Goal: Communication & Community: Answer question/provide support

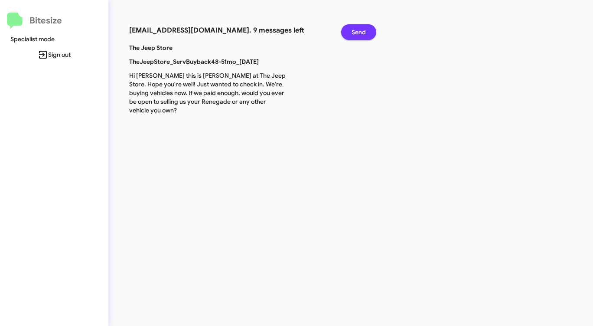
click at [366, 33] on span "Send" at bounding box center [359, 32] width 14 height 16
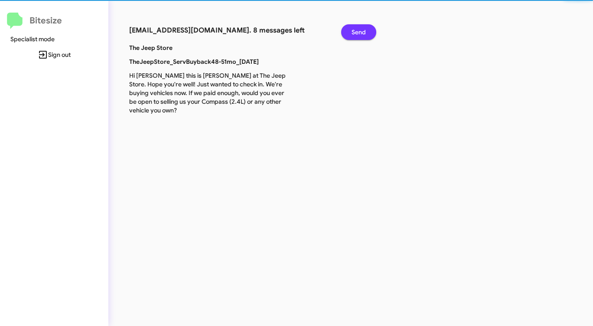
click at [366, 33] on span "Send" at bounding box center [359, 32] width 14 height 16
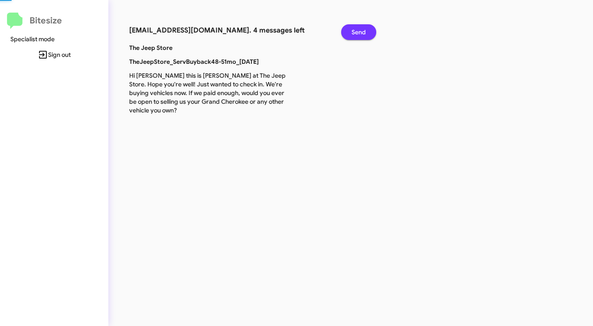
click at [366, 33] on span "Send" at bounding box center [359, 32] width 14 height 16
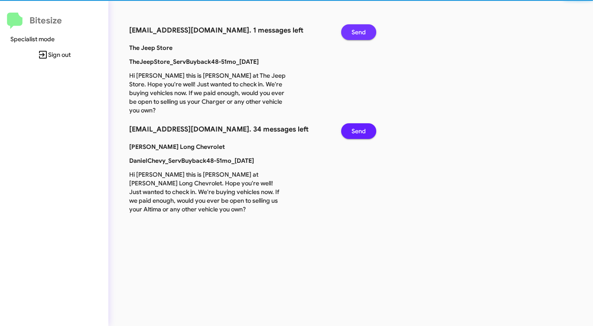
click at [366, 33] on span "Send" at bounding box center [359, 32] width 14 height 16
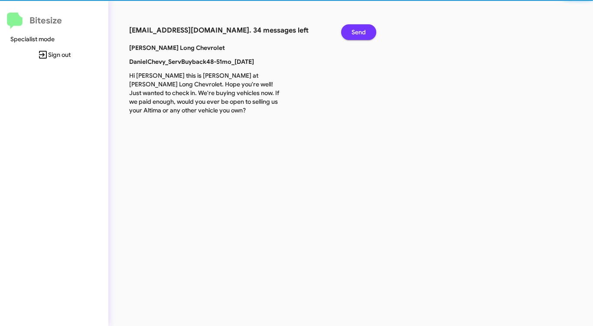
click at [366, 33] on span "Send" at bounding box center [359, 32] width 14 height 16
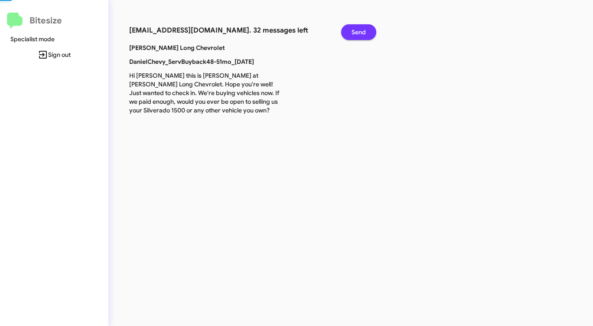
click at [366, 33] on span "Send" at bounding box center [359, 32] width 14 height 16
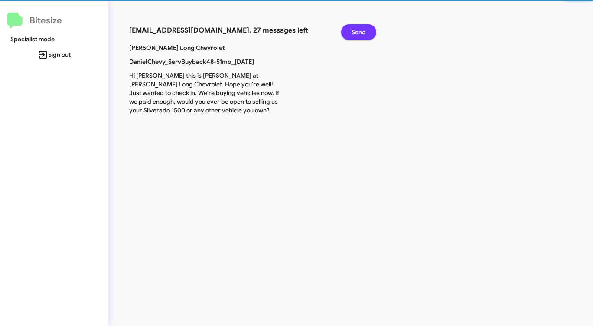
click at [366, 33] on span "Send" at bounding box center [359, 32] width 14 height 16
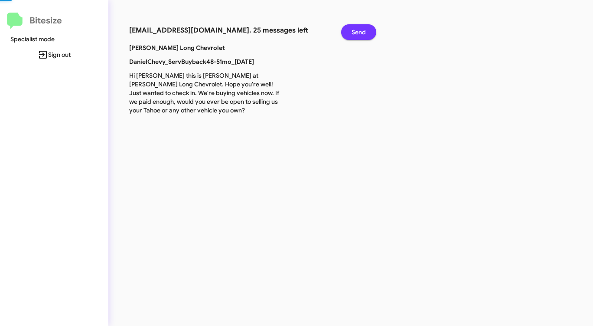
click at [366, 33] on span "Send" at bounding box center [359, 32] width 14 height 16
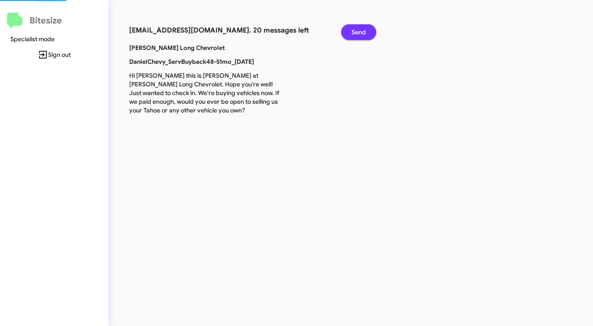
click at [366, 33] on span "Send" at bounding box center [359, 32] width 14 height 16
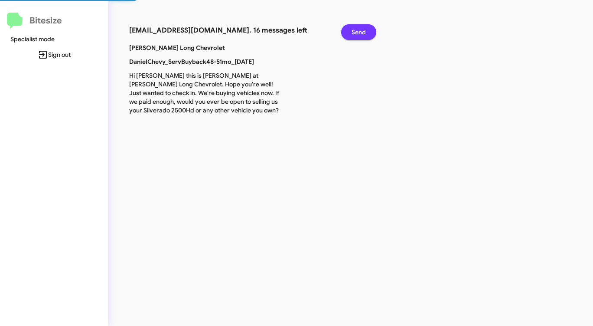
click at [366, 33] on span "Send" at bounding box center [359, 32] width 14 height 16
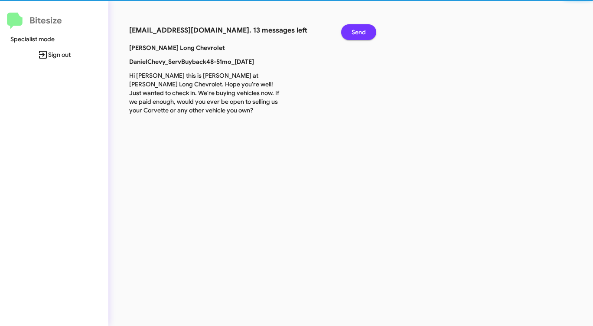
click at [366, 33] on span "Send" at bounding box center [359, 32] width 14 height 16
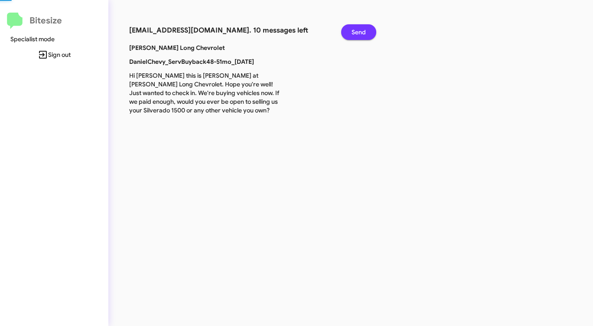
click at [366, 33] on span "Send" at bounding box center [359, 32] width 14 height 16
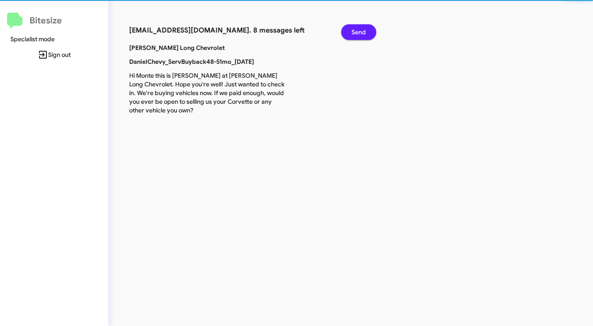
click at [366, 33] on span "Send" at bounding box center [359, 32] width 14 height 16
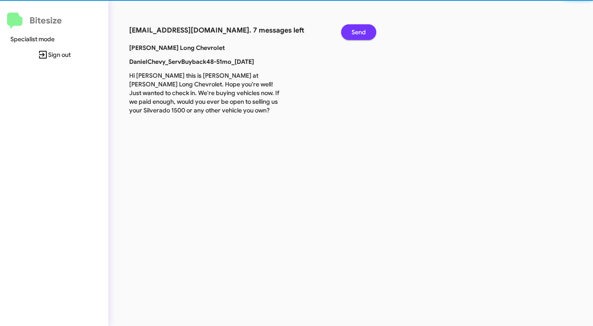
click at [366, 33] on span "Send" at bounding box center [359, 32] width 14 height 16
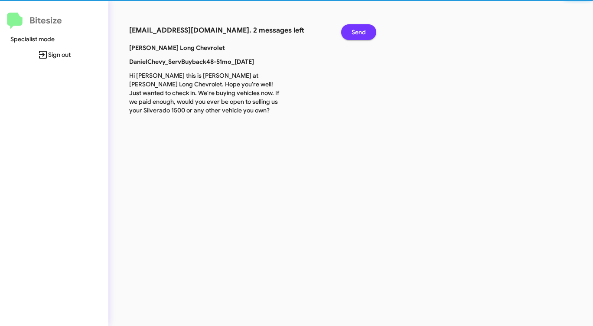
click at [366, 33] on span "Send" at bounding box center [359, 32] width 14 height 16
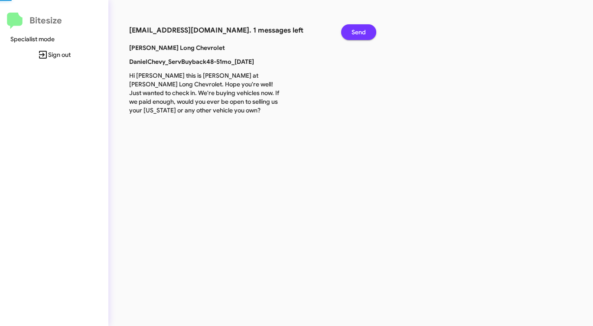
click at [366, 33] on span "Send" at bounding box center [359, 32] width 14 height 16
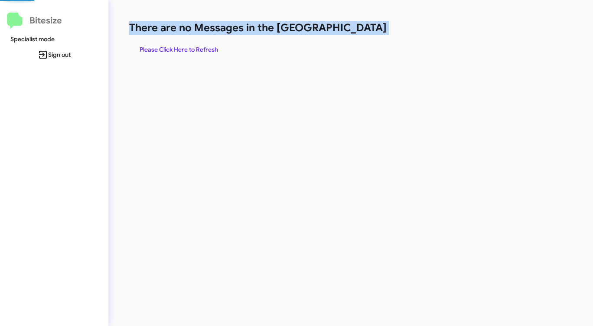
click at [366, 33] on h1 "There are no Messages in the [GEOGRAPHIC_DATA]" at bounding box center [310, 28] width 363 height 14
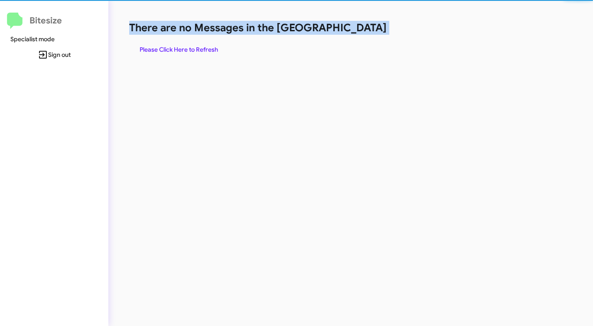
click at [366, 33] on h1 "There are no Messages in the [GEOGRAPHIC_DATA]" at bounding box center [310, 28] width 363 height 14
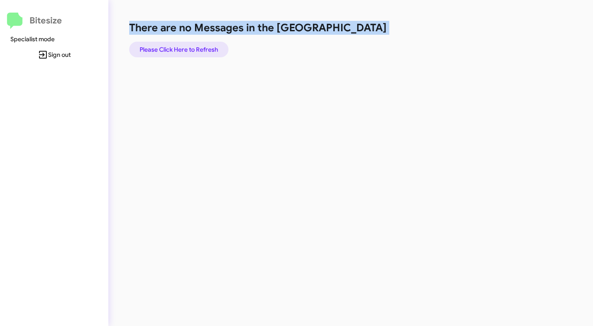
click at [194, 50] on span "Please Click Here to Refresh" at bounding box center [179, 50] width 78 height 16
click at [339, 49] on div "There are no Messages in the Queue Please Click Here to Refresh" at bounding box center [310, 39] width 363 height 36
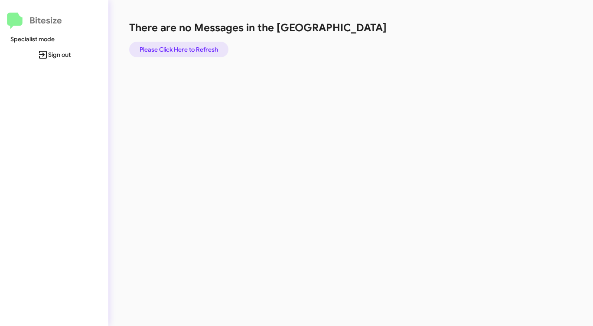
click at [203, 53] on span "Please Click Here to Refresh" at bounding box center [179, 50] width 78 height 16
click at [202, 45] on span "Please Click Here to Refresh" at bounding box center [179, 50] width 78 height 16
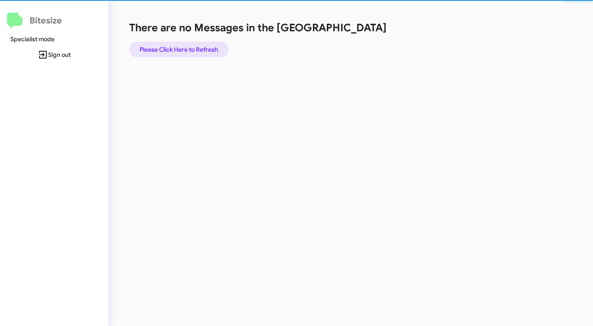
click at [202, 45] on span "Please Click Here to Refresh" at bounding box center [179, 50] width 78 height 16
click at [201, 45] on span "Please Click Here to Refresh" at bounding box center [179, 50] width 78 height 16
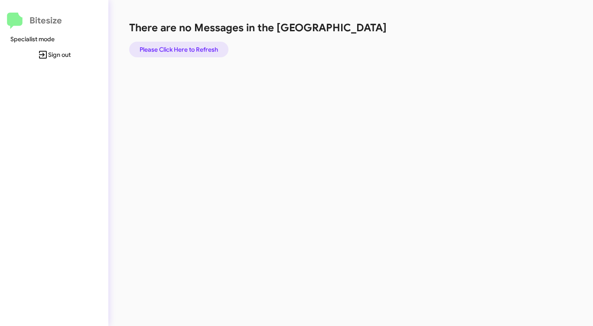
click at [194, 47] on span "Please Click Here to Refresh" at bounding box center [179, 50] width 78 height 16
click at [193, 47] on span "Please Click Here to Refresh" at bounding box center [179, 50] width 78 height 16
click at [184, 48] on span "Please Click Here to Refresh" at bounding box center [179, 50] width 78 height 16
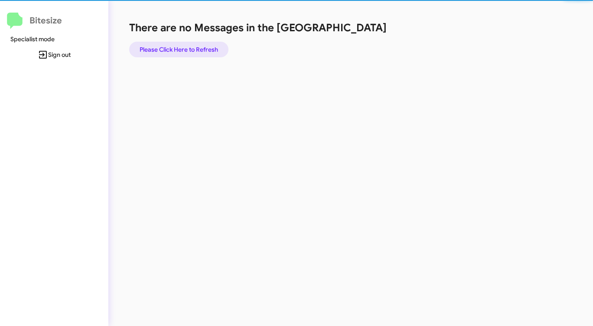
click at [184, 48] on span "Please Click Here to Refresh" at bounding box center [179, 50] width 78 height 16
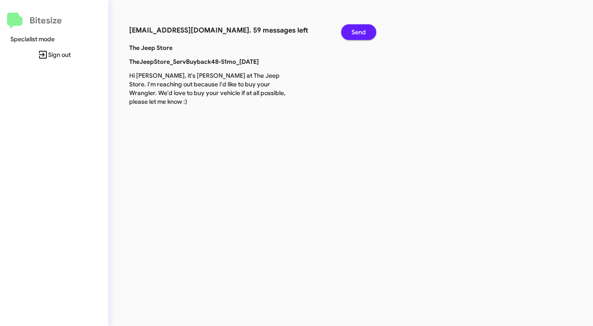
click at [355, 29] on span "Send" at bounding box center [359, 32] width 14 height 16
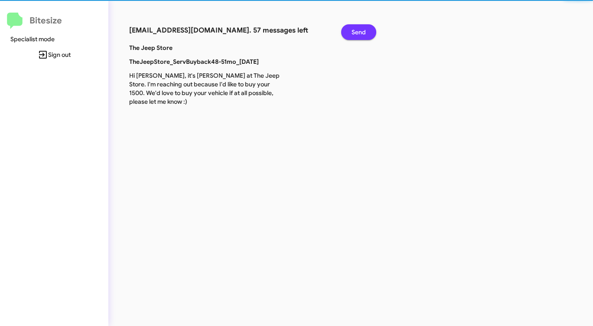
click at [355, 29] on span "Send" at bounding box center [359, 32] width 14 height 16
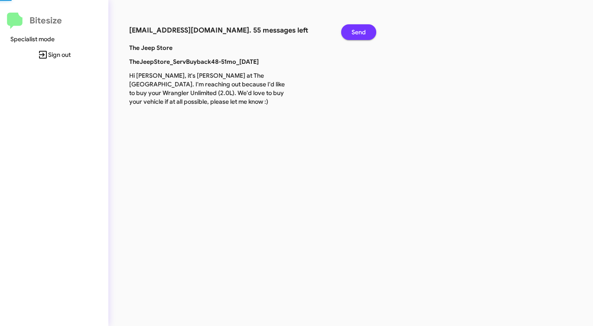
click at [355, 29] on span "Send" at bounding box center [359, 32] width 14 height 16
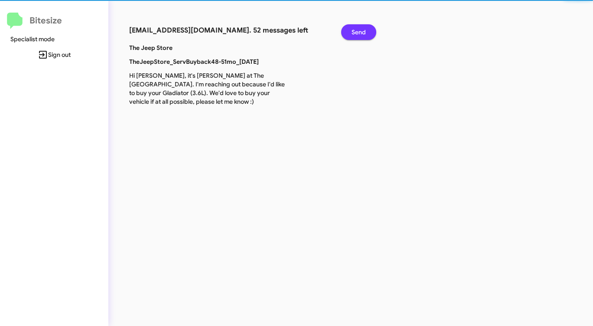
click at [355, 29] on span "Send" at bounding box center [359, 32] width 14 height 16
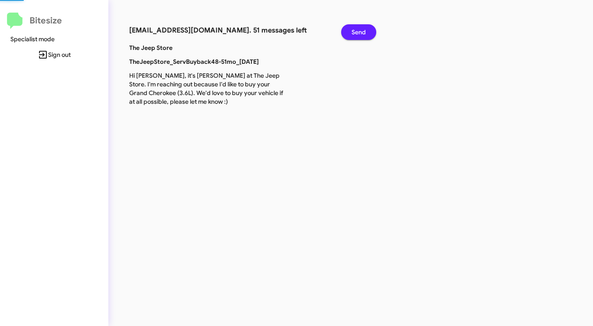
click at [355, 29] on span "Send" at bounding box center [359, 32] width 14 height 16
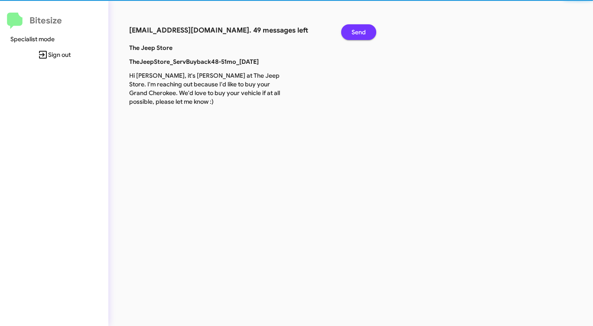
click at [355, 29] on span "Send" at bounding box center [359, 32] width 14 height 16
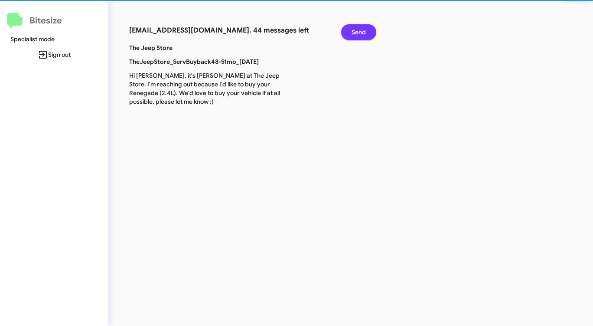
click at [355, 29] on span "Send" at bounding box center [359, 32] width 14 height 16
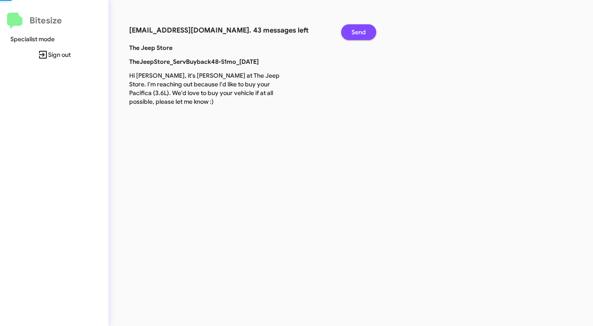
click at [355, 29] on span "Send" at bounding box center [359, 32] width 14 height 16
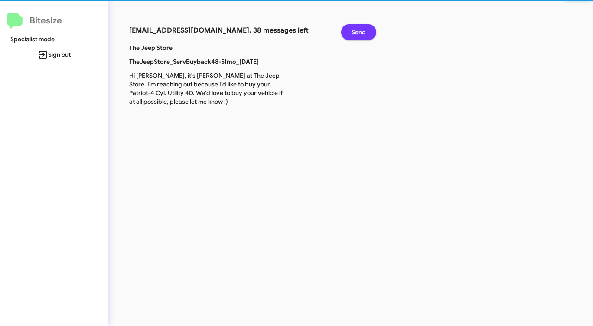
click at [355, 29] on span "Send" at bounding box center [359, 32] width 14 height 16
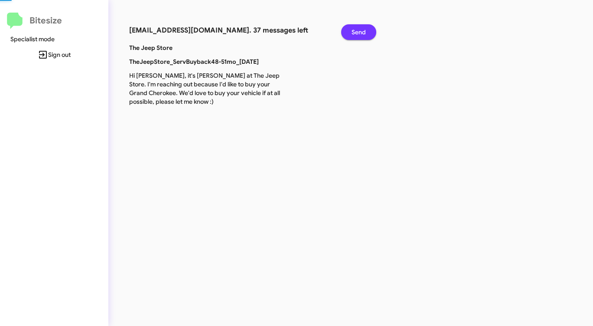
click at [355, 29] on span "Send" at bounding box center [359, 32] width 14 height 16
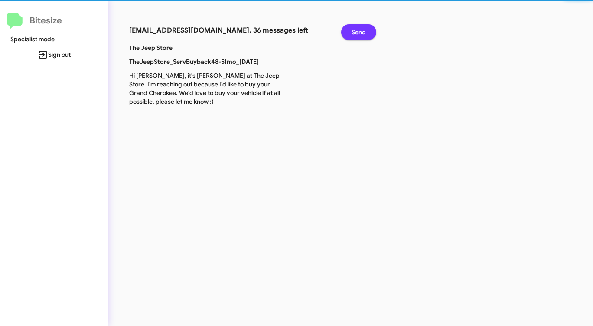
click at [355, 29] on span "Send" at bounding box center [359, 32] width 14 height 16
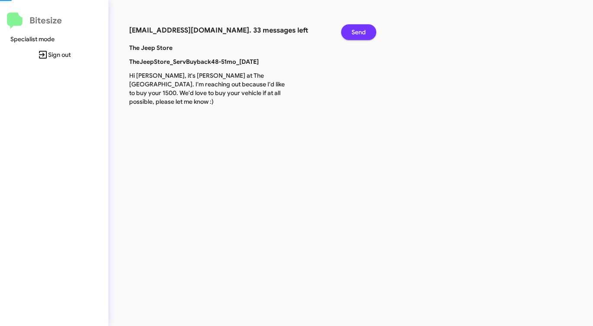
click at [355, 29] on span "Send" at bounding box center [359, 32] width 14 height 16
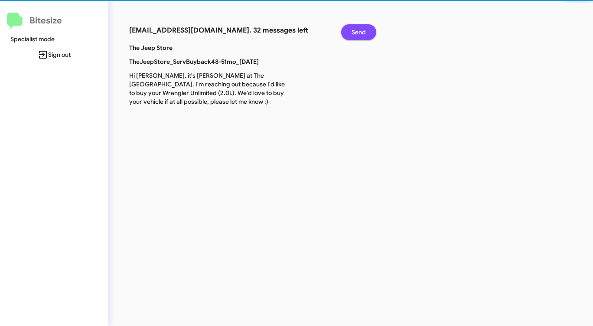
click at [355, 29] on span "Send" at bounding box center [359, 32] width 14 height 16
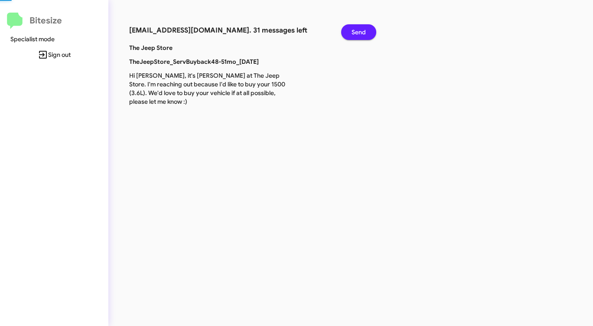
click at [355, 29] on span "Send" at bounding box center [359, 32] width 14 height 16
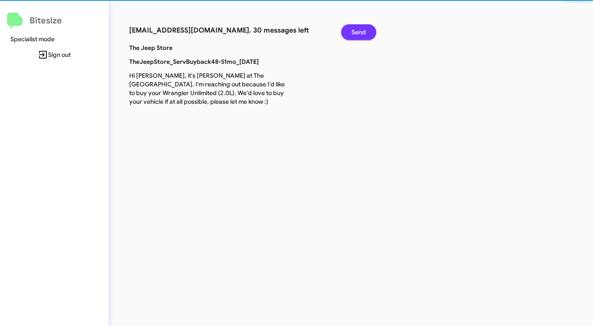
click at [355, 29] on span "Send" at bounding box center [359, 32] width 14 height 16
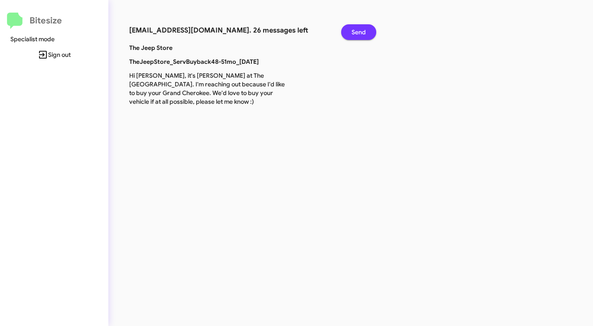
click at [355, 29] on span "Send" at bounding box center [359, 32] width 14 height 16
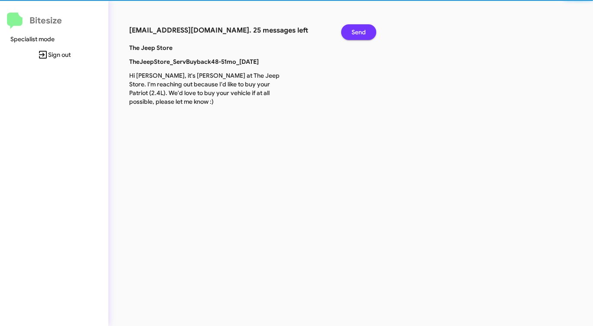
click at [355, 29] on span "Send" at bounding box center [359, 32] width 14 height 16
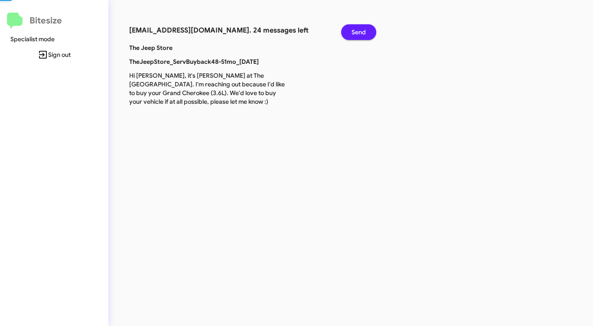
click at [355, 29] on span "Send" at bounding box center [359, 32] width 14 height 16
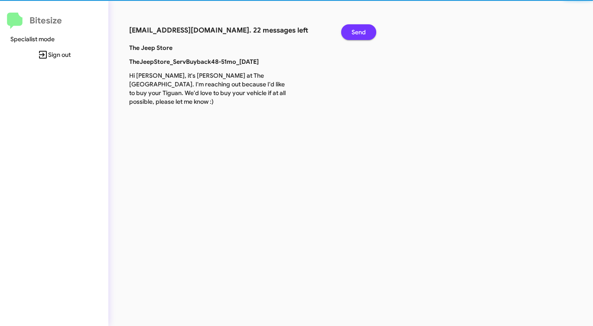
click at [355, 29] on span "Send" at bounding box center [359, 32] width 14 height 16
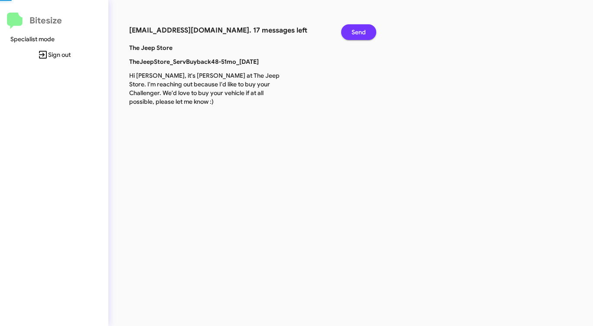
click at [355, 29] on span "Send" at bounding box center [359, 32] width 14 height 16
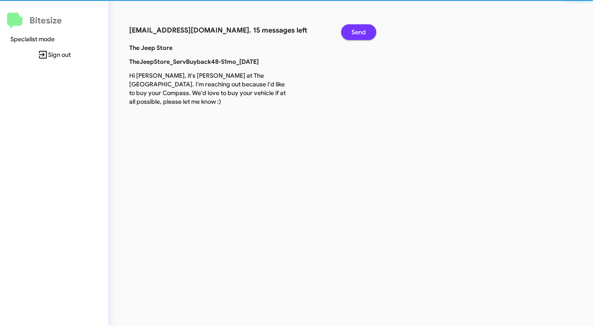
click at [355, 29] on span "Send" at bounding box center [359, 32] width 14 height 16
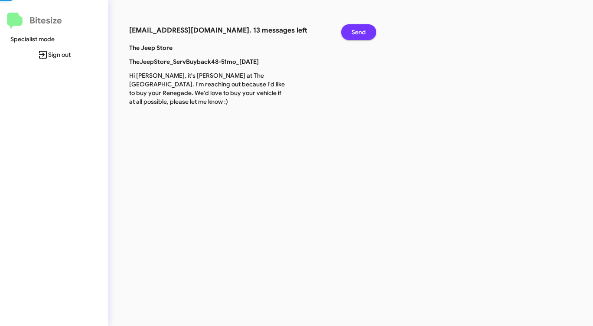
click at [355, 29] on span "Send" at bounding box center [359, 32] width 14 height 16
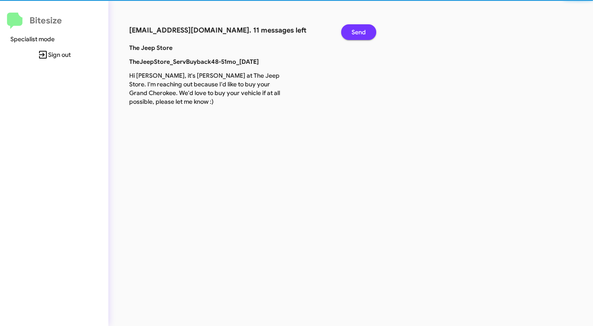
click at [355, 29] on span "Send" at bounding box center [359, 32] width 14 height 16
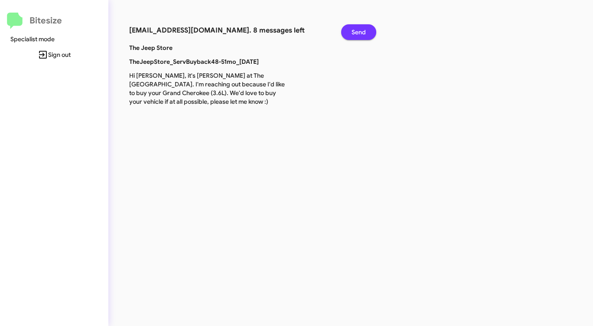
click at [355, 29] on span "Send" at bounding box center [359, 32] width 14 height 16
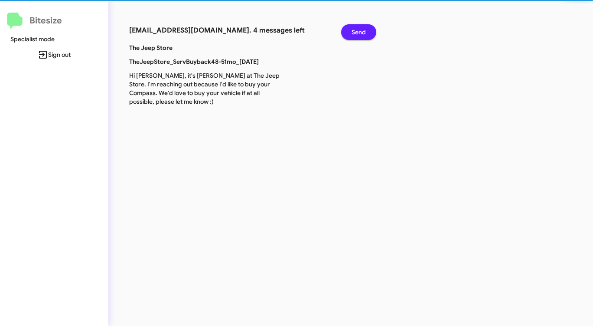
click at [355, 29] on span "Send" at bounding box center [359, 32] width 14 height 16
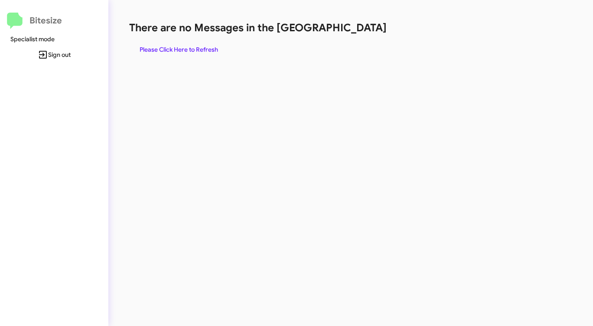
click at [355, 29] on h1 "There are no Messages in the [GEOGRAPHIC_DATA]" at bounding box center [310, 28] width 363 height 14
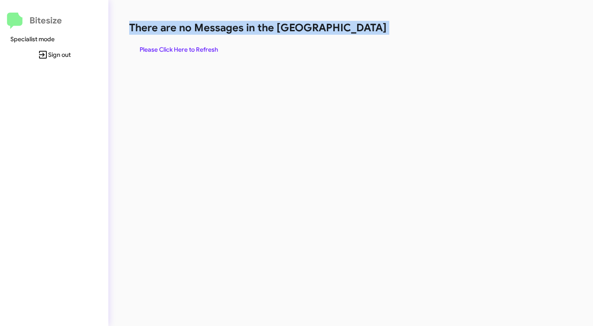
click at [355, 29] on h1 "There are no Messages in the [GEOGRAPHIC_DATA]" at bounding box center [310, 28] width 363 height 14
click at [182, 47] on span "Please Click Here to Refresh" at bounding box center [179, 50] width 78 height 16
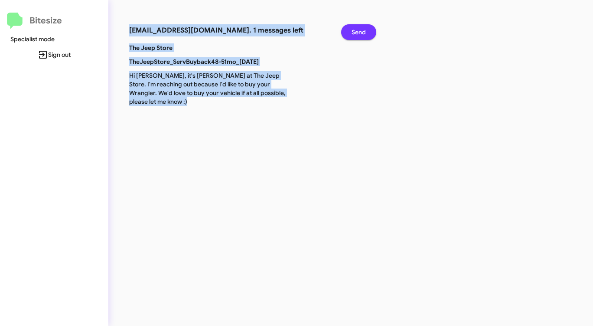
click at [353, 32] on span "Send" at bounding box center [359, 32] width 14 height 16
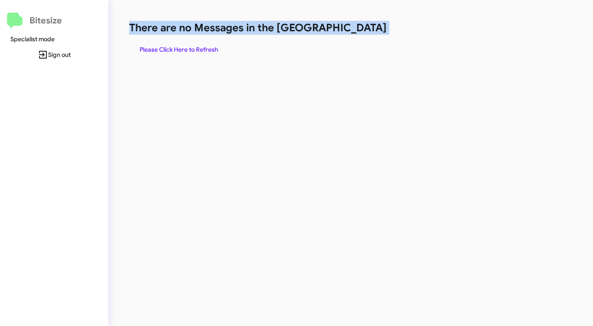
click at [202, 50] on span "Please Click Here to Refresh" at bounding box center [179, 50] width 78 height 16
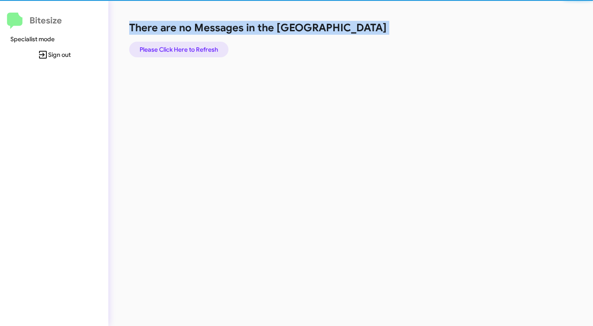
click at [202, 50] on span "Please Click Here to Refresh" at bounding box center [179, 50] width 78 height 16
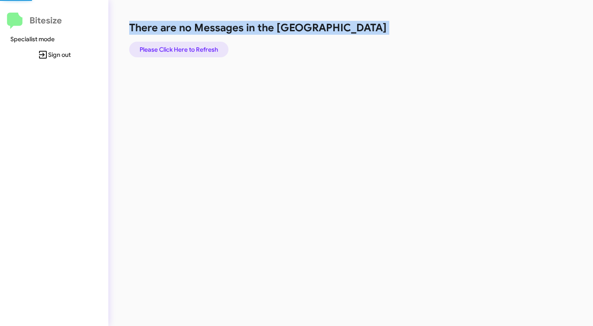
click at [202, 50] on span "Please Click Here to Refresh" at bounding box center [179, 50] width 78 height 16
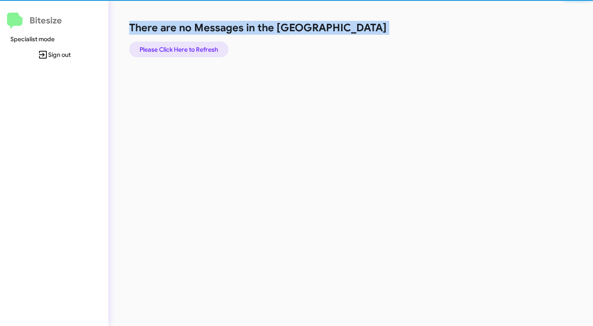
click at [202, 50] on span "Please Click Here to Refresh" at bounding box center [179, 50] width 78 height 16
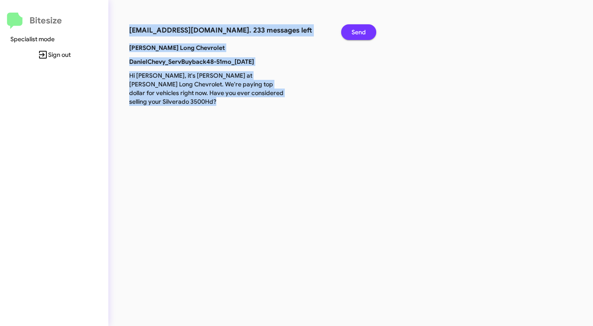
click at [356, 30] on span "Send" at bounding box center [359, 32] width 14 height 16
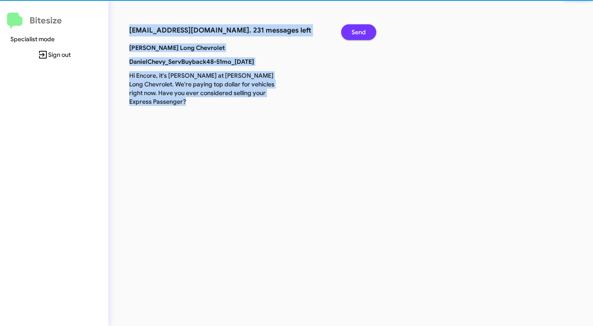
click at [356, 30] on span "Send" at bounding box center [359, 32] width 14 height 16
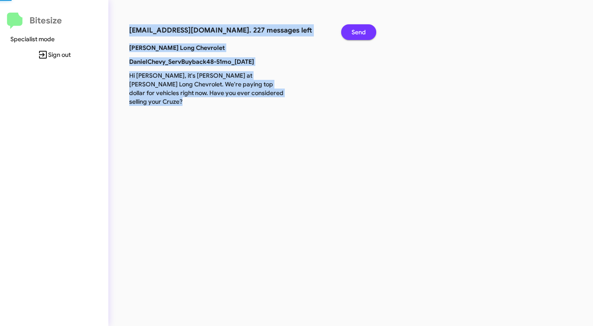
click at [356, 30] on span "Send" at bounding box center [359, 32] width 14 height 16
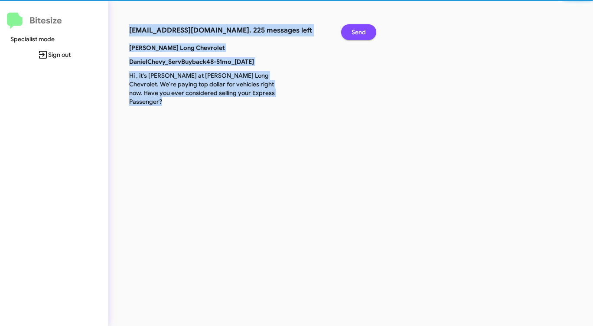
click at [356, 30] on span "Send" at bounding box center [359, 32] width 14 height 16
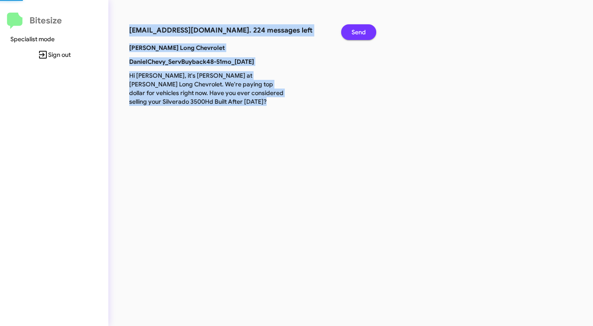
click at [356, 30] on span "Send" at bounding box center [359, 32] width 14 height 16
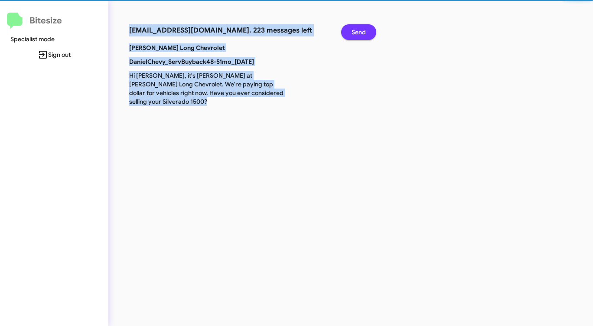
click at [356, 30] on span "Send" at bounding box center [359, 32] width 14 height 16
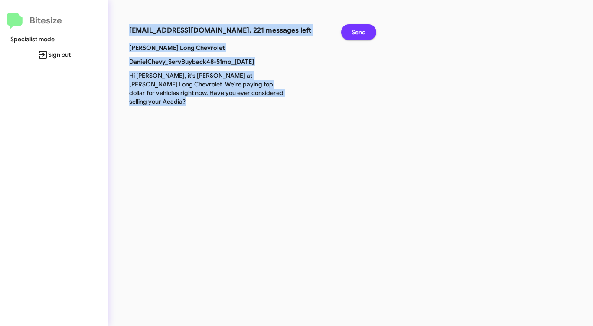
click at [356, 30] on span "Send" at bounding box center [359, 32] width 14 height 16
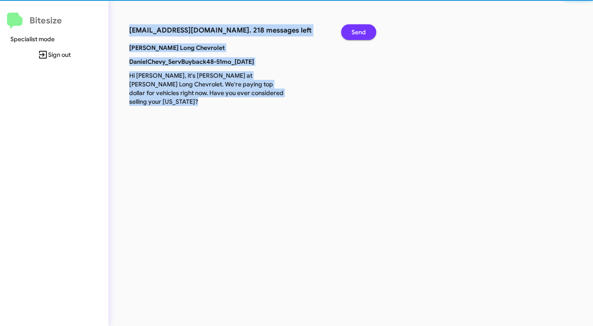
click at [356, 30] on span "Send" at bounding box center [359, 32] width 14 height 16
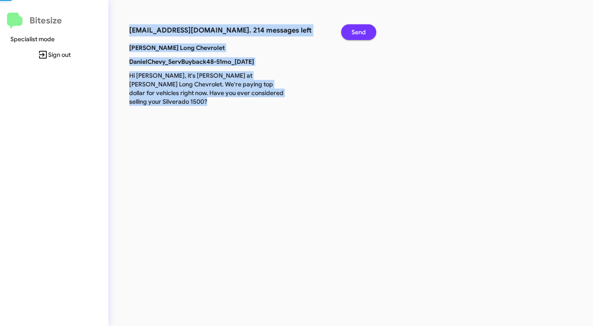
click at [356, 30] on span "Send" at bounding box center [359, 32] width 14 height 16
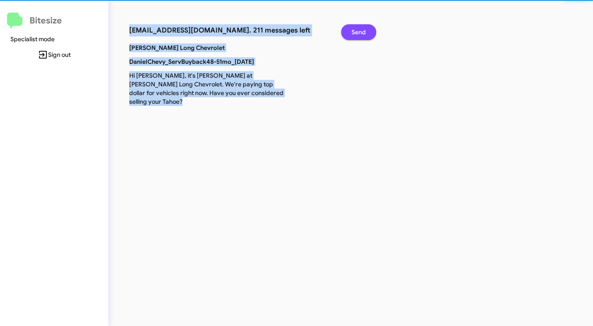
click at [356, 30] on span "Send" at bounding box center [359, 32] width 14 height 16
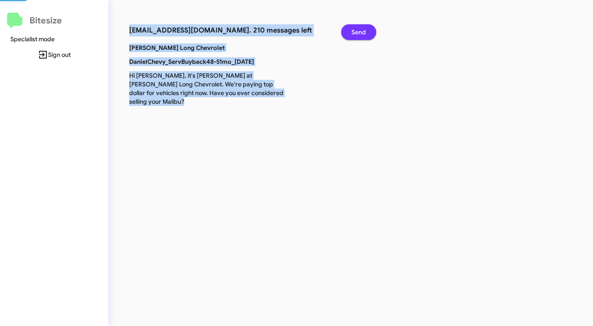
click at [356, 30] on span "Send" at bounding box center [359, 32] width 14 height 16
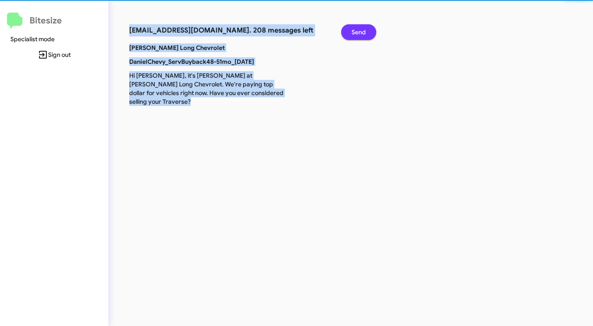
click at [356, 30] on span "Send" at bounding box center [359, 32] width 14 height 16
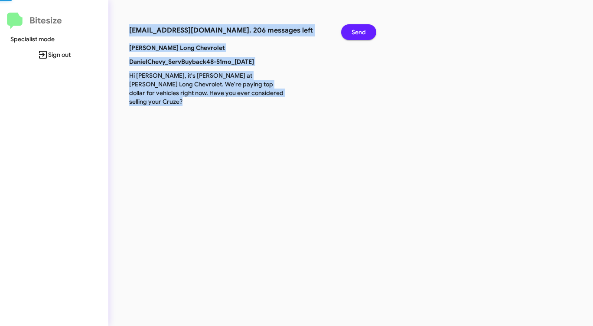
click at [356, 30] on span "Send" at bounding box center [359, 32] width 14 height 16
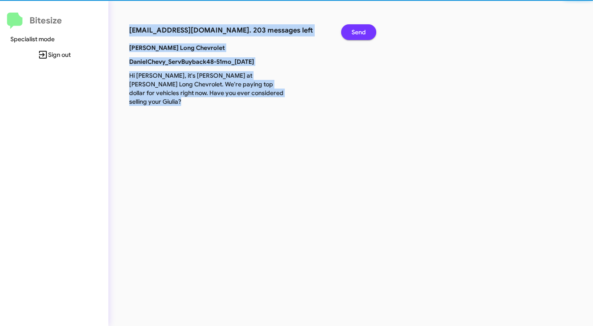
click at [356, 30] on span "Send" at bounding box center [359, 32] width 14 height 16
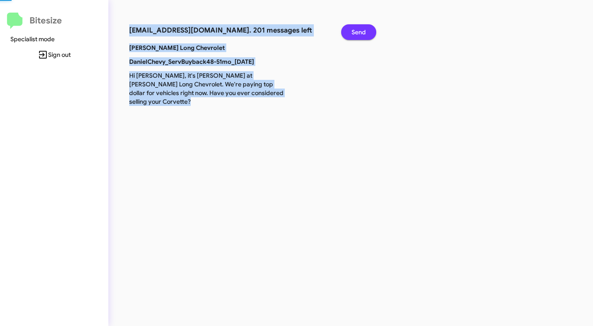
click at [356, 30] on span "Send" at bounding box center [359, 32] width 14 height 16
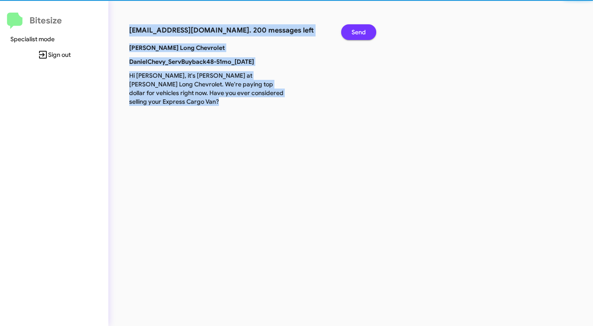
click at [356, 30] on span "Send" at bounding box center [359, 32] width 14 height 16
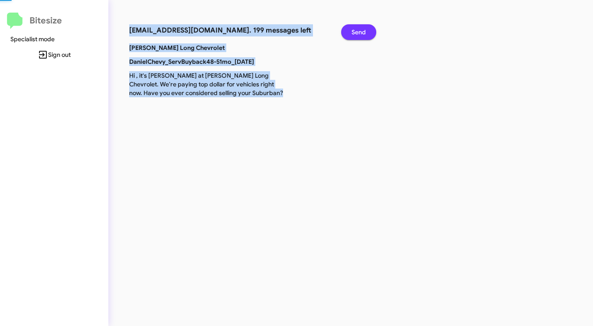
click at [356, 30] on span "Send" at bounding box center [359, 32] width 14 height 16
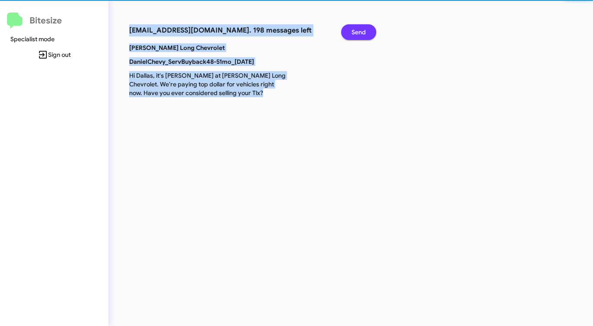
click at [356, 30] on span "Send" at bounding box center [359, 32] width 14 height 16
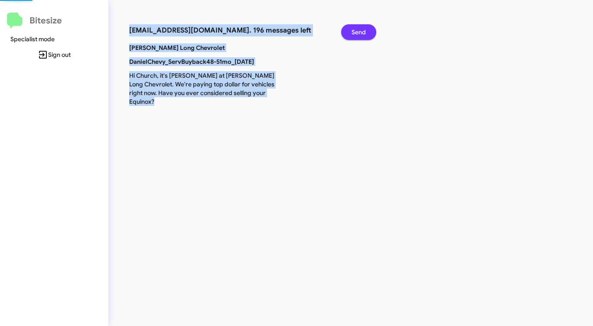
click at [356, 30] on span "Send" at bounding box center [359, 32] width 14 height 16
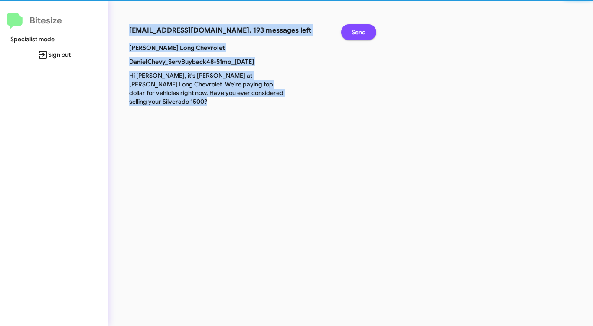
click at [356, 30] on span "Send" at bounding box center [359, 32] width 14 height 16
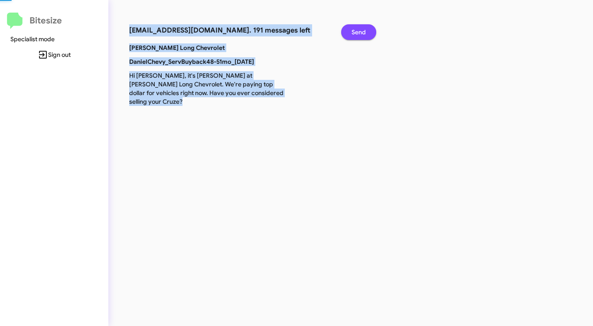
click at [356, 30] on span "Send" at bounding box center [359, 32] width 14 height 16
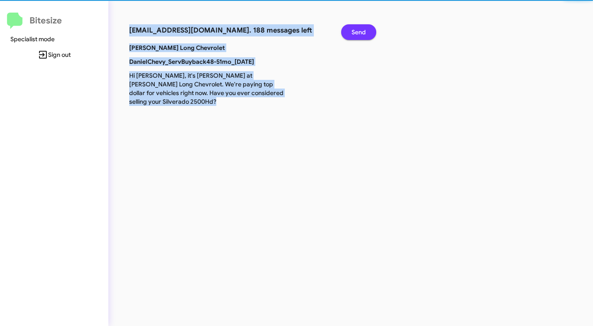
click at [356, 30] on span "Send" at bounding box center [359, 32] width 14 height 16
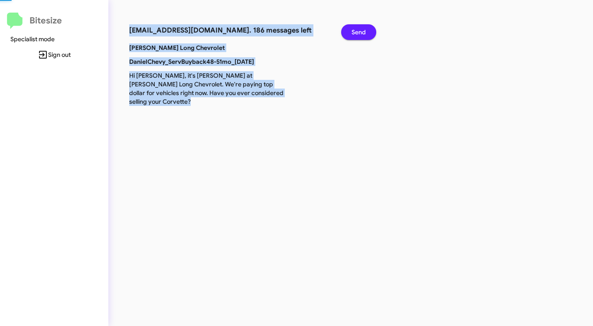
click at [356, 30] on span "Send" at bounding box center [359, 32] width 14 height 16
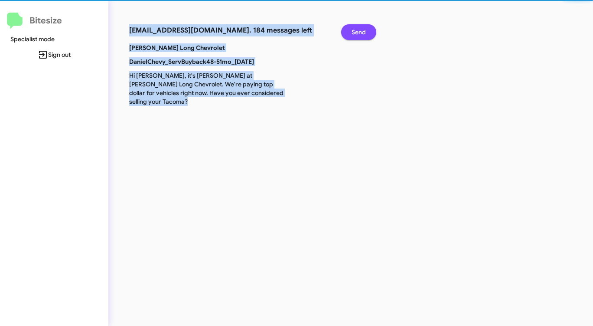
click at [356, 30] on span "Send" at bounding box center [359, 32] width 14 height 16
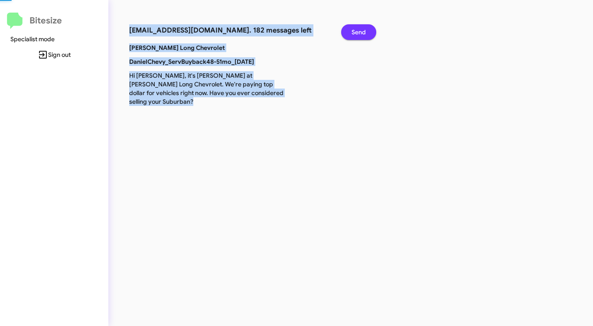
click at [356, 30] on span "Send" at bounding box center [359, 32] width 14 height 16
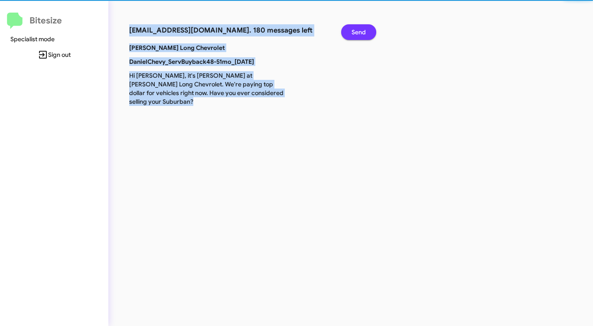
click at [356, 30] on span "Send" at bounding box center [359, 32] width 14 height 16
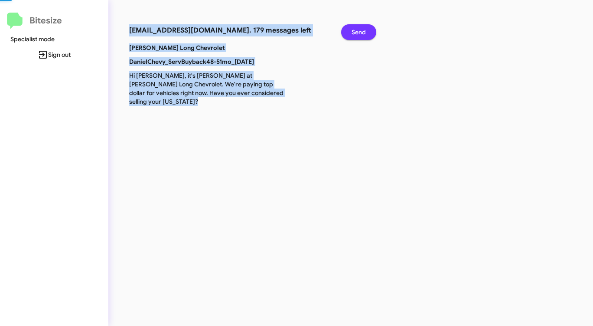
click at [356, 30] on span "Send" at bounding box center [359, 32] width 14 height 16
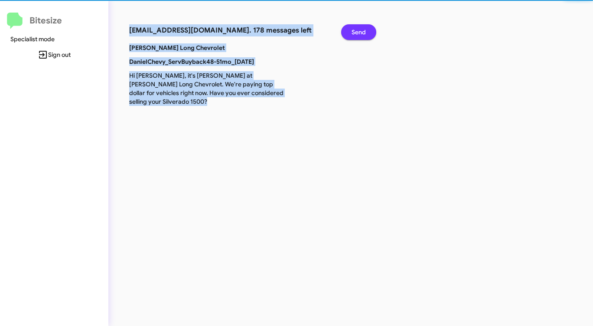
click at [356, 30] on span "Send" at bounding box center [359, 32] width 14 height 16
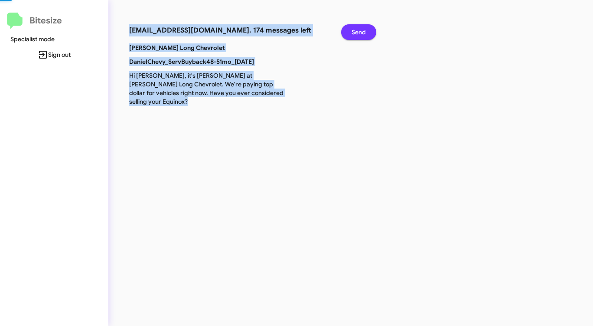
click at [356, 30] on span "Send" at bounding box center [359, 32] width 14 height 16
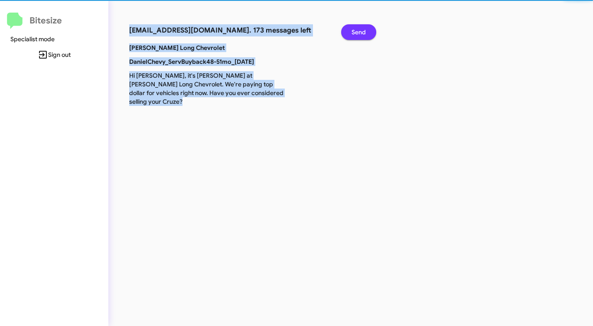
click at [356, 30] on span "Send" at bounding box center [359, 32] width 14 height 16
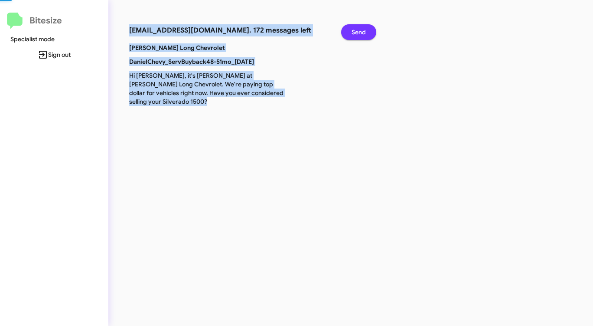
click at [356, 30] on span "Send" at bounding box center [359, 32] width 14 height 16
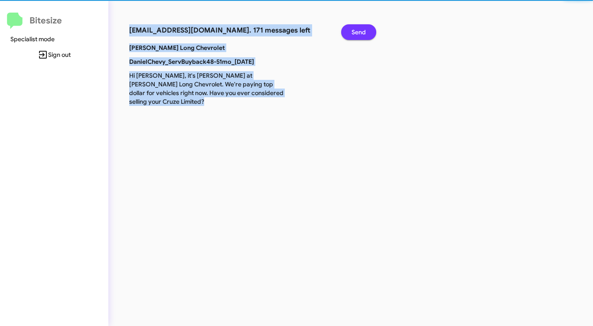
click at [356, 30] on span "Send" at bounding box center [359, 32] width 14 height 16
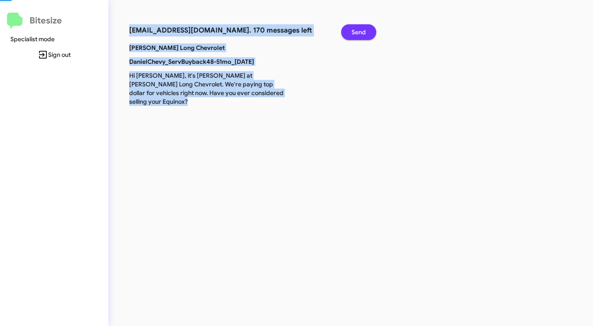
click at [356, 30] on span "Send" at bounding box center [359, 32] width 14 height 16
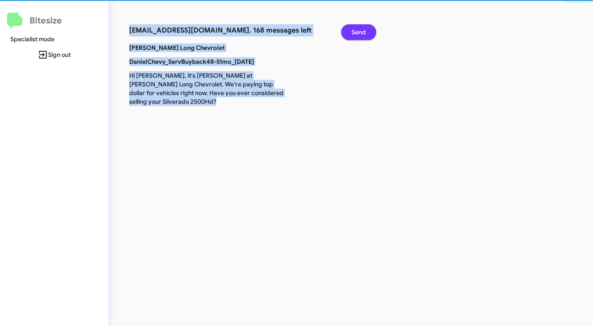
click at [356, 30] on span "Send" at bounding box center [359, 32] width 14 height 16
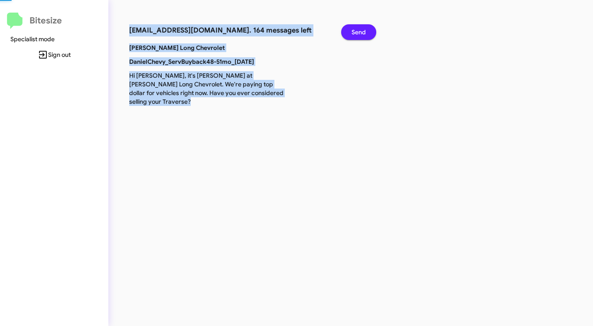
click at [356, 30] on span "Send" at bounding box center [359, 32] width 14 height 16
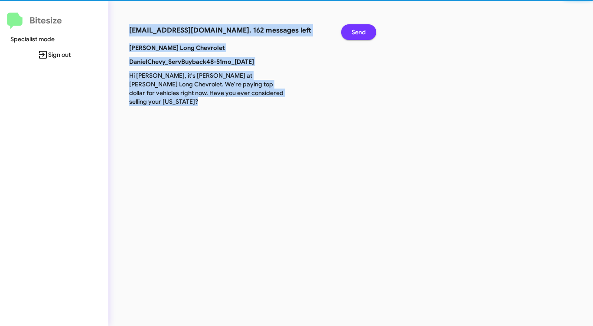
click at [356, 30] on span "Send" at bounding box center [359, 32] width 14 height 16
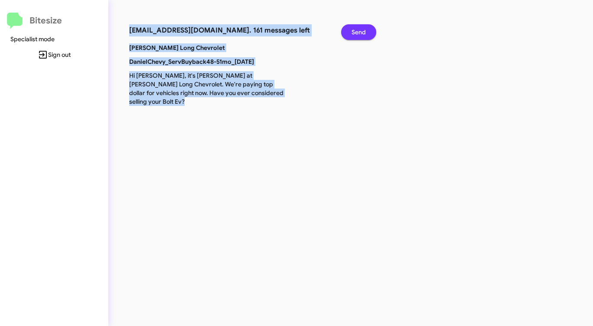
click at [356, 30] on span "Send" at bounding box center [359, 32] width 14 height 16
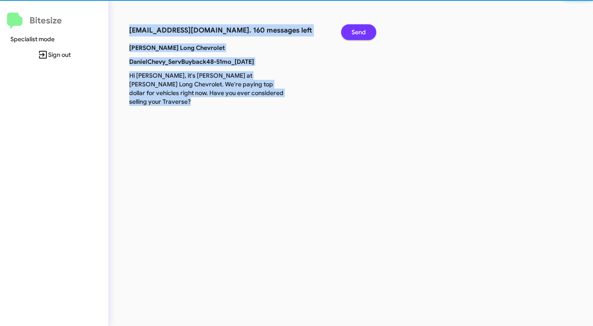
click at [356, 30] on span "Send" at bounding box center [359, 32] width 14 height 16
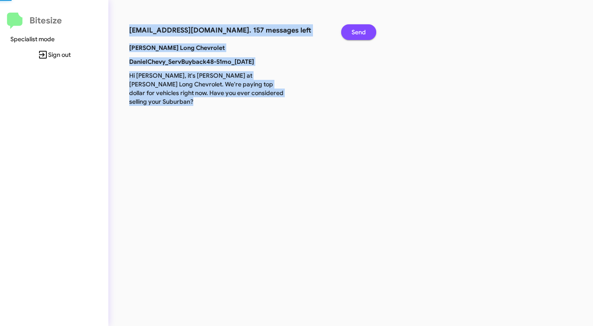
click at [356, 30] on span "Send" at bounding box center [359, 32] width 14 height 16
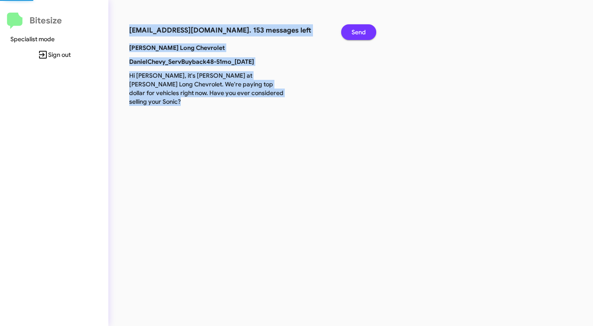
click at [356, 30] on span "Send" at bounding box center [359, 32] width 14 height 16
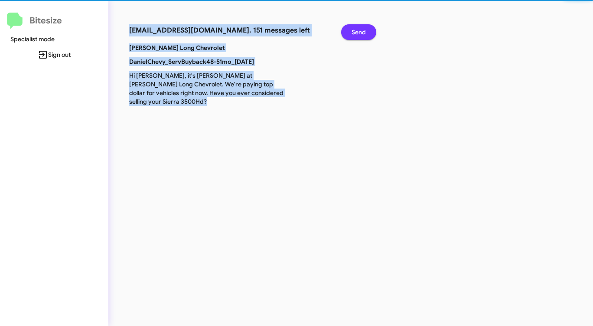
click at [356, 30] on span "Send" at bounding box center [359, 32] width 14 height 16
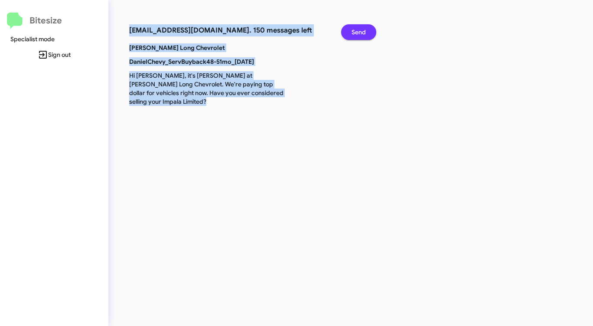
click at [356, 30] on span "Send" at bounding box center [359, 32] width 14 height 16
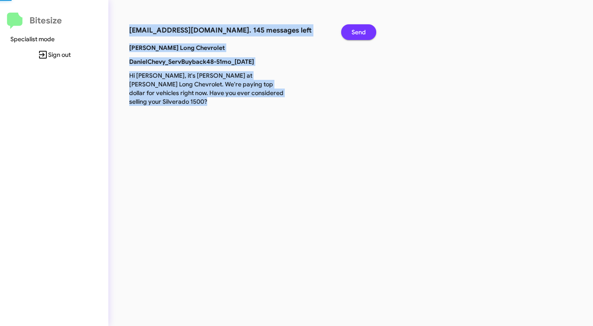
click at [356, 30] on span "Send" at bounding box center [359, 32] width 14 height 16
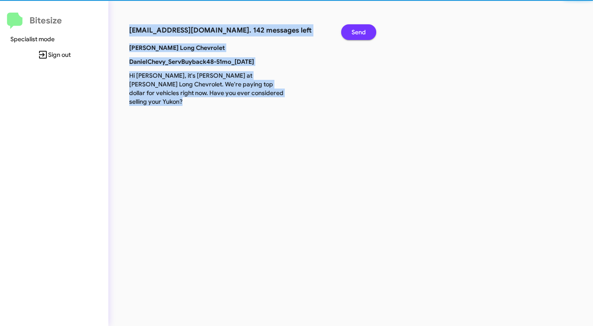
click at [356, 30] on span "Send" at bounding box center [359, 32] width 14 height 16
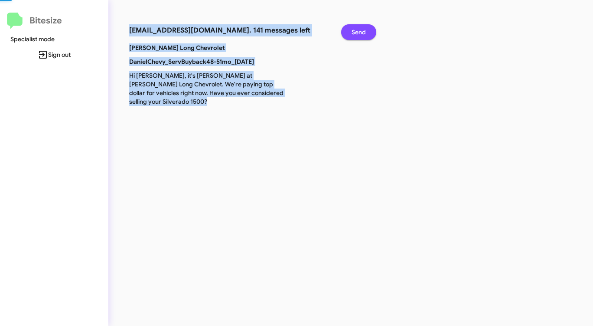
click at [356, 30] on span "Send" at bounding box center [359, 32] width 14 height 16
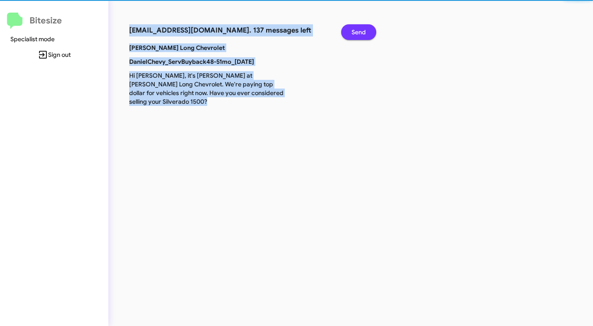
click at [356, 30] on span "Send" at bounding box center [359, 32] width 14 height 16
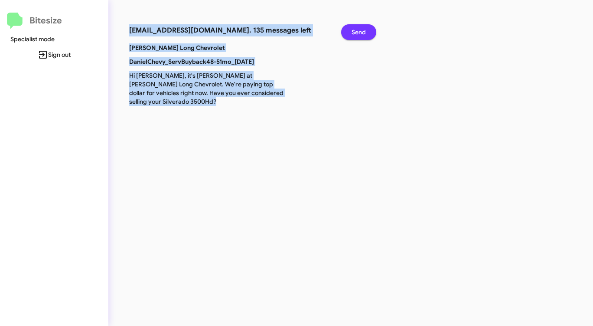
click at [356, 30] on span "Send" at bounding box center [359, 32] width 14 height 16
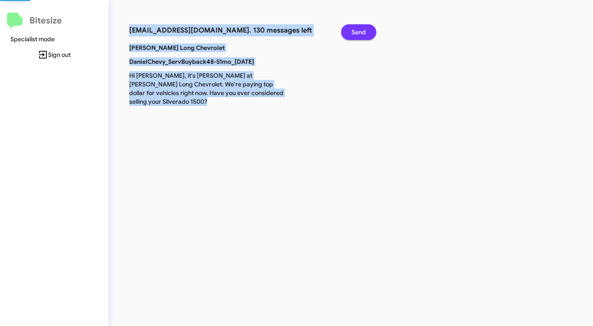
click at [356, 30] on span "Send" at bounding box center [359, 32] width 14 height 16
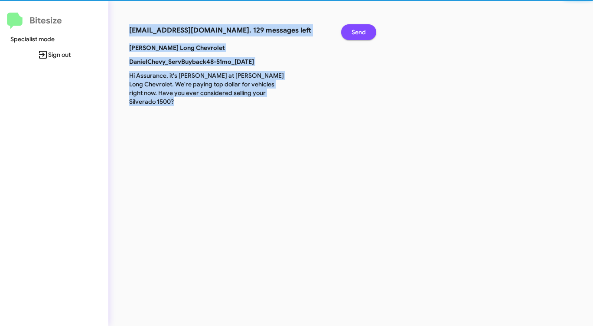
click at [356, 30] on span "Send" at bounding box center [359, 32] width 14 height 16
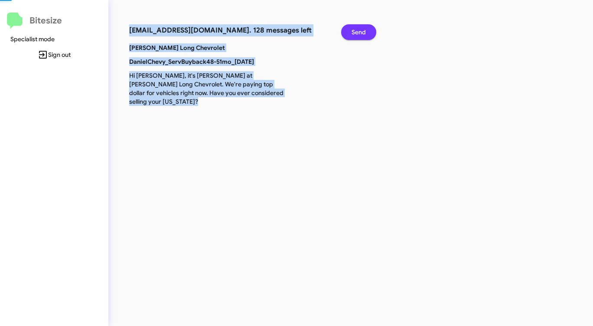
click at [356, 30] on span "Send" at bounding box center [359, 32] width 14 height 16
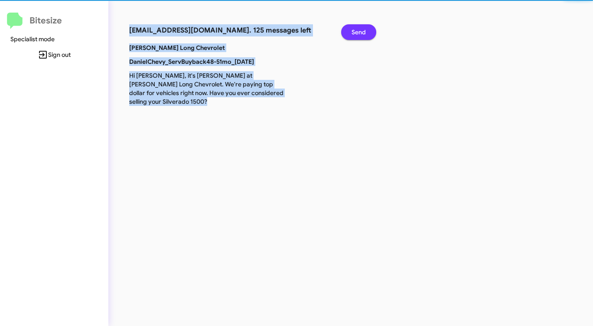
click at [356, 30] on span "Send" at bounding box center [359, 32] width 14 height 16
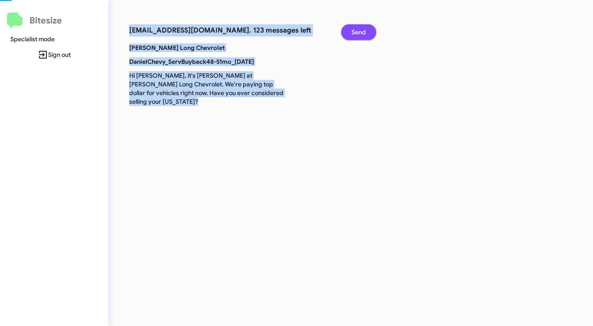
click at [356, 30] on span "Send" at bounding box center [359, 32] width 14 height 16
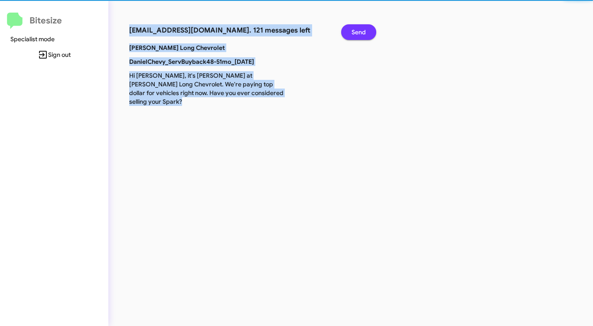
click at [356, 30] on span "Send" at bounding box center [359, 32] width 14 height 16
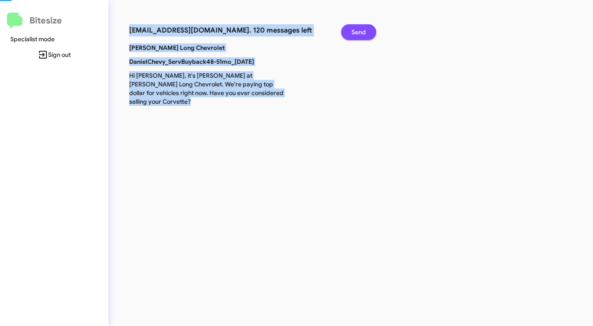
click at [356, 30] on span "Send" at bounding box center [359, 32] width 14 height 16
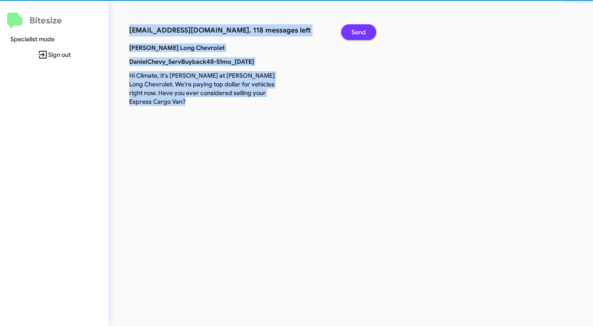
click at [356, 30] on span "Send" at bounding box center [359, 32] width 14 height 16
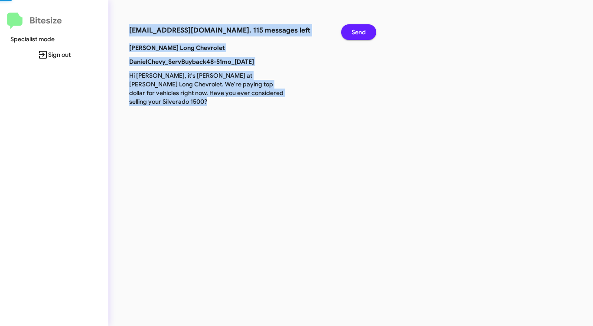
click at [356, 30] on span "Send" at bounding box center [359, 32] width 14 height 16
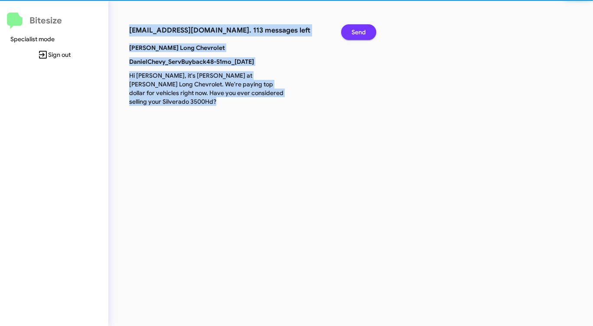
click at [356, 30] on span "Send" at bounding box center [359, 32] width 14 height 16
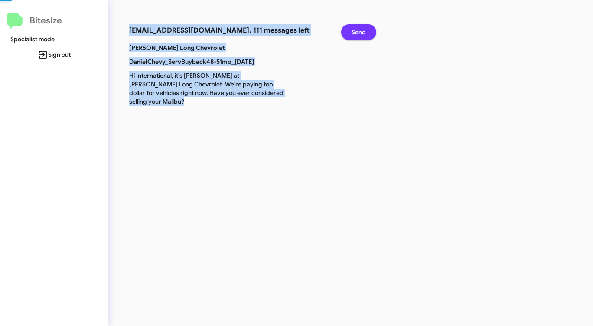
click at [356, 30] on span "Send" at bounding box center [359, 32] width 14 height 16
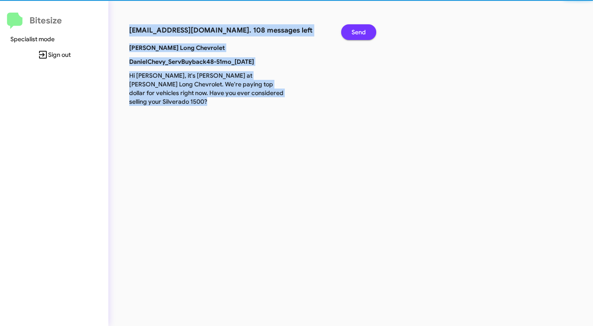
click at [356, 30] on span "Send" at bounding box center [359, 32] width 14 height 16
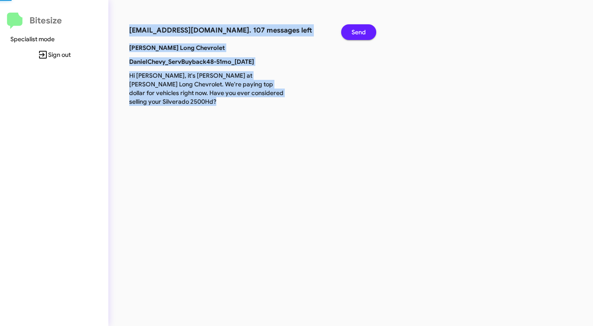
click at [356, 30] on span "Send" at bounding box center [359, 32] width 14 height 16
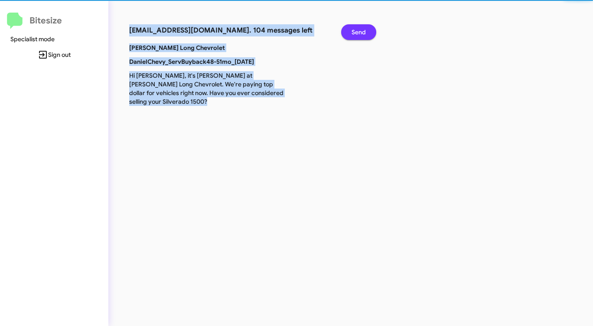
click at [356, 30] on span "Send" at bounding box center [359, 32] width 14 height 16
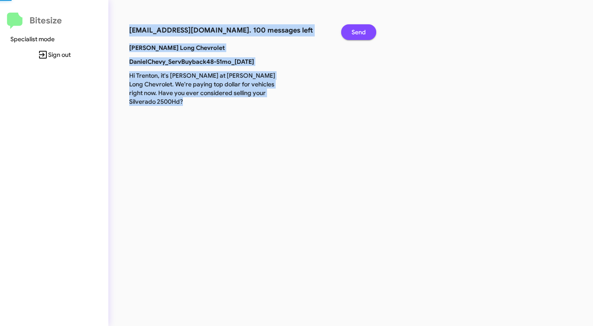
click at [356, 30] on span "Send" at bounding box center [359, 32] width 14 height 16
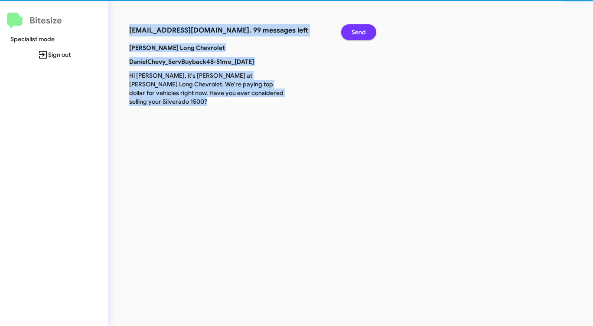
click at [356, 30] on span "Send" at bounding box center [359, 32] width 14 height 16
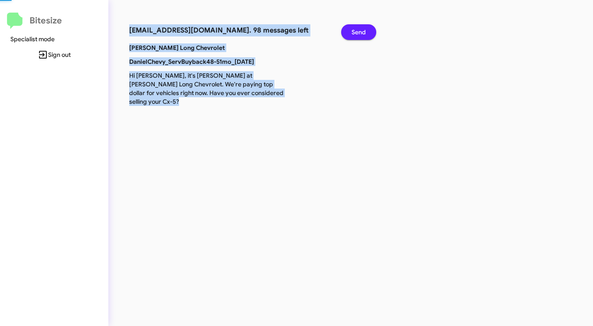
click at [356, 30] on span "Send" at bounding box center [359, 32] width 14 height 16
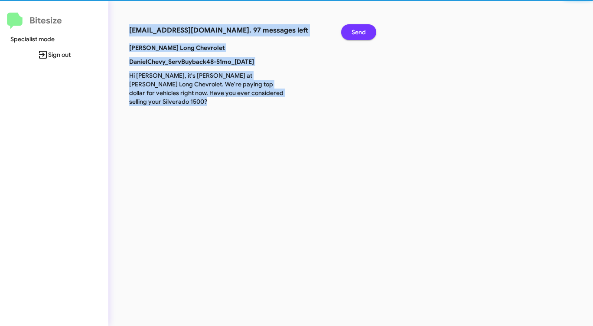
click at [356, 30] on span "Send" at bounding box center [359, 32] width 14 height 16
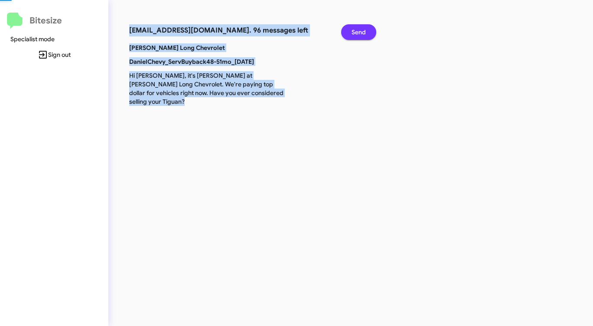
click at [356, 30] on span "Send" at bounding box center [359, 32] width 14 height 16
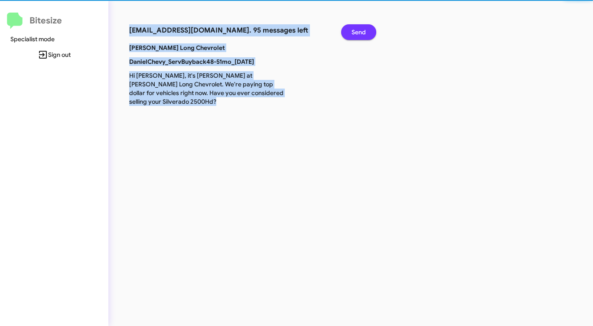
click at [356, 30] on span "Send" at bounding box center [359, 32] width 14 height 16
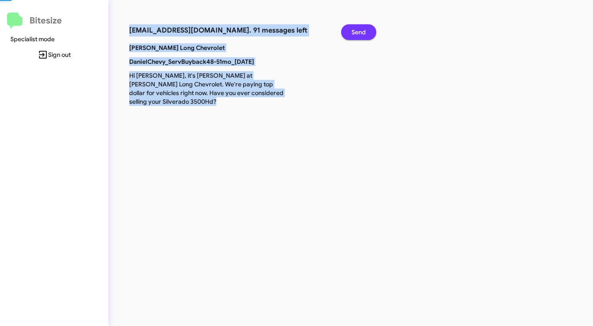
click at [356, 30] on span "Send" at bounding box center [359, 32] width 14 height 16
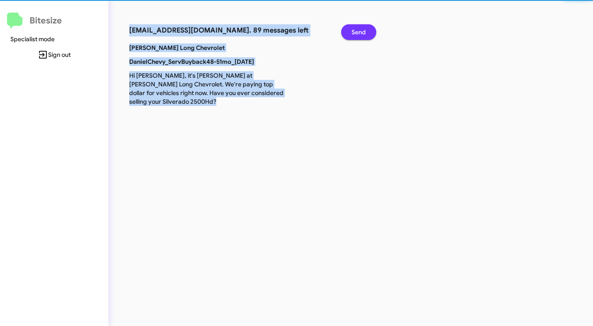
click at [356, 30] on span "Send" at bounding box center [359, 32] width 14 height 16
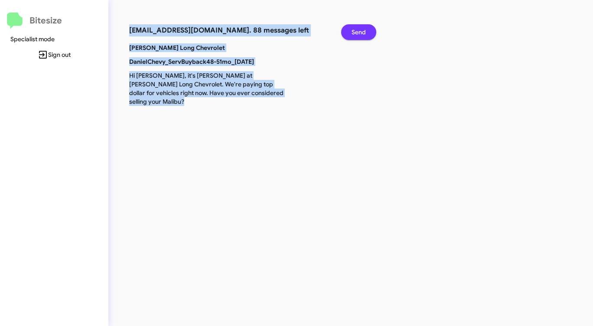
click at [356, 30] on span "Send" at bounding box center [359, 32] width 14 height 16
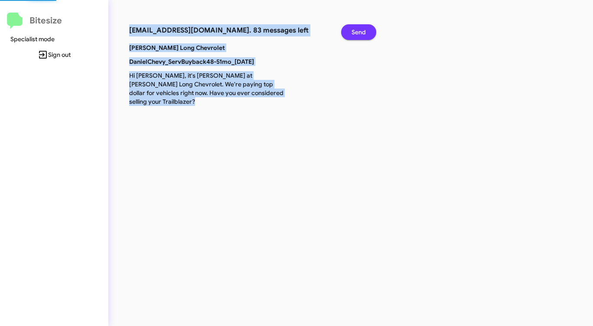
click at [356, 30] on span "Send" at bounding box center [359, 32] width 14 height 16
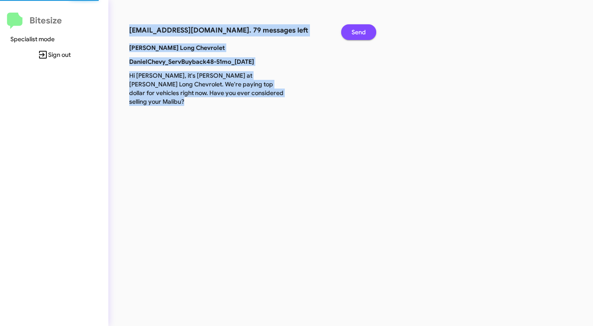
click at [356, 30] on span "Send" at bounding box center [359, 32] width 14 height 16
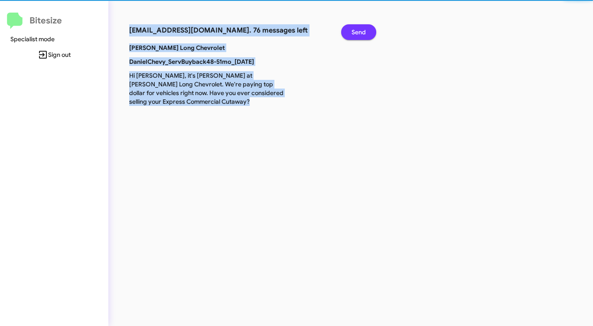
click at [356, 30] on span "Send" at bounding box center [359, 32] width 14 height 16
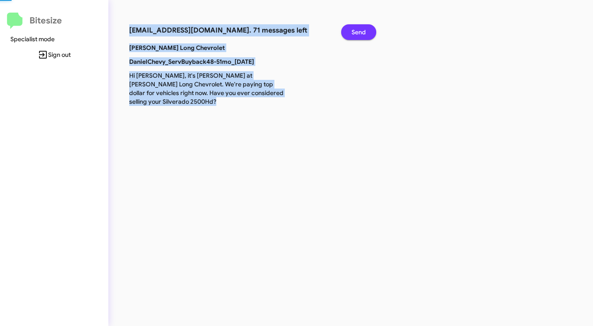
click at [356, 30] on span "Send" at bounding box center [359, 32] width 14 height 16
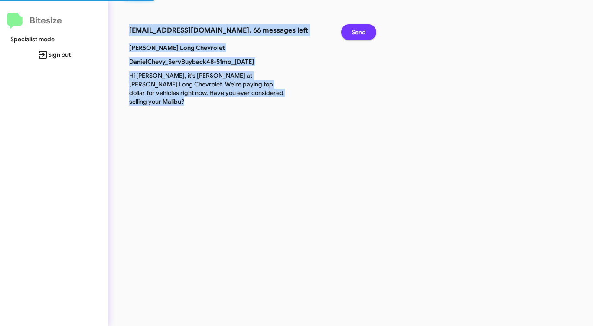
click at [356, 30] on span "Send" at bounding box center [359, 32] width 14 height 16
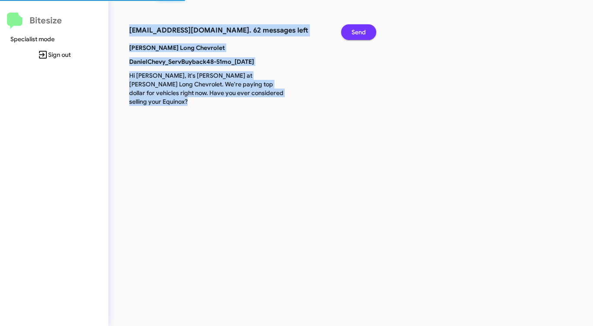
click at [356, 30] on span "Send" at bounding box center [359, 32] width 14 height 16
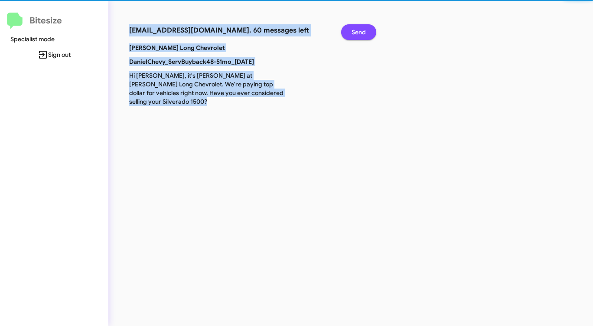
click at [356, 30] on span "Send" at bounding box center [359, 32] width 14 height 16
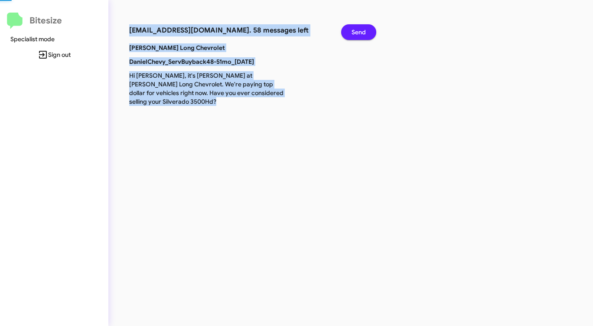
click at [356, 30] on span "Send" at bounding box center [359, 32] width 14 height 16
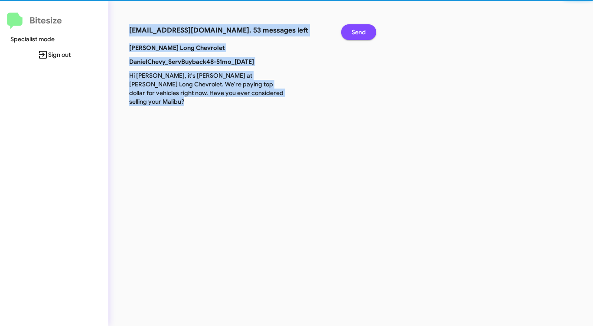
click at [356, 30] on span "Send" at bounding box center [359, 32] width 14 height 16
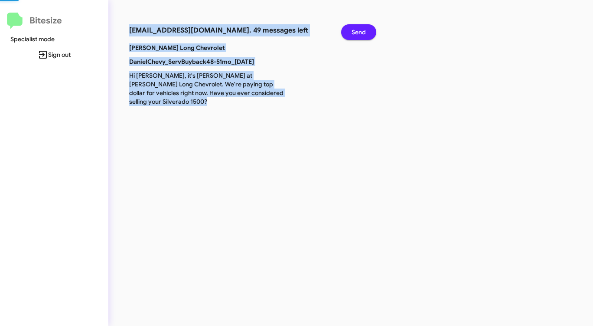
click at [356, 30] on span "Send" at bounding box center [359, 32] width 14 height 16
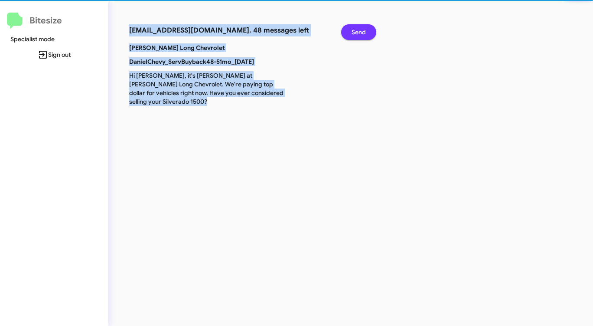
click at [356, 30] on span "Send" at bounding box center [359, 32] width 14 height 16
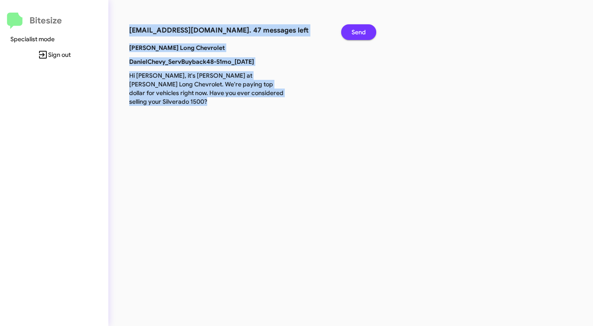
click at [356, 30] on span "Send" at bounding box center [359, 32] width 14 height 16
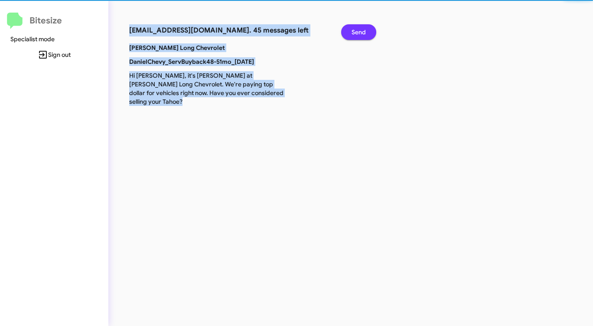
click at [356, 30] on span "Send" at bounding box center [359, 32] width 14 height 16
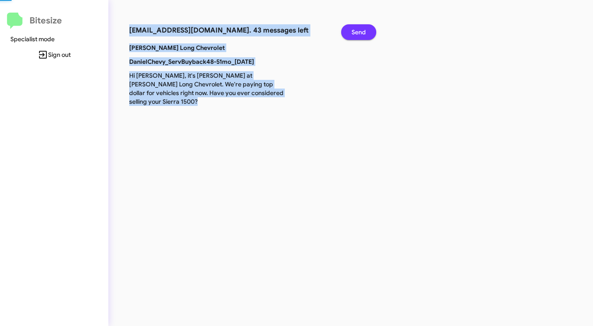
click at [356, 30] on span "Send" at bounding box center [359, 32] width 14 height 16
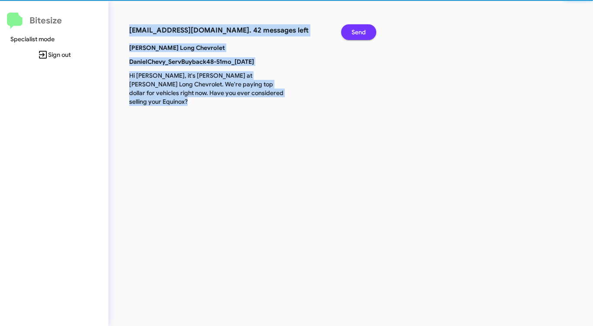
click at [356, 30] on span "Send" at bounding box center [359, 32] width 14 height 16
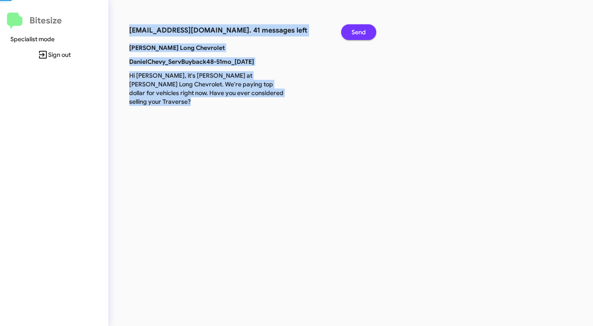
click at [356, 30] on span "Send" at bounding box center [359, 32] width 14 height 16
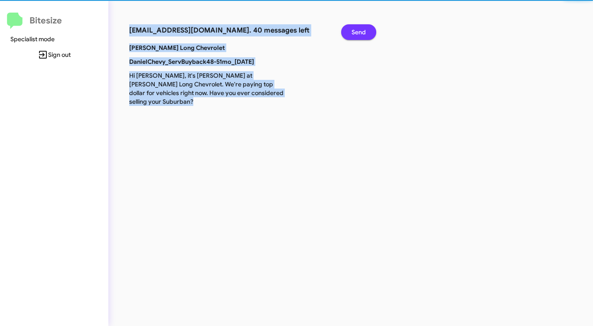
click at [356, 30] on span "Send" at bounding box center [359, 32] width 14 height 16
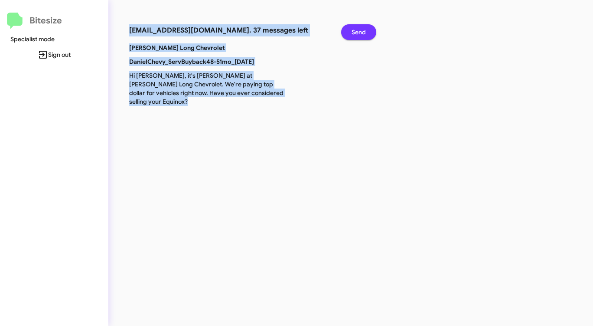
click at [356, 30] on span "Send" at bounding box center [359, 32] width 14 height 16
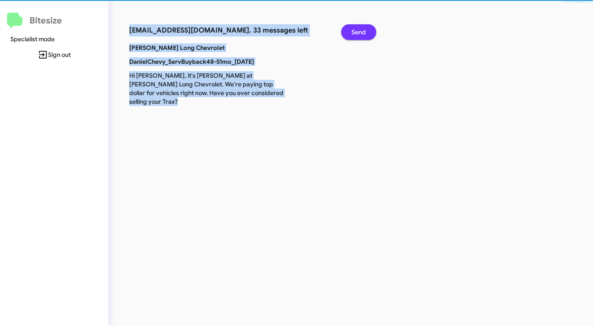
click at [356, 30] on span "Send" at bounding box center [359, 32] width 14 height 16
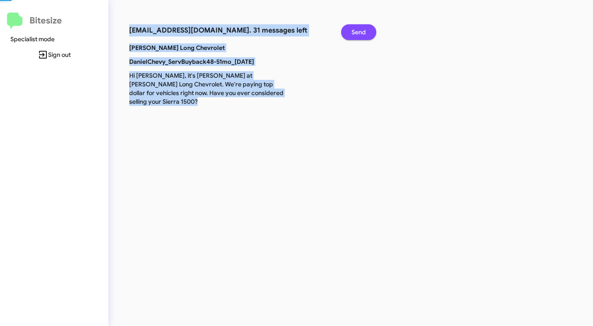
click at [356, 30] on span "Send" at bounding box center [359, 32] width 14 height 16
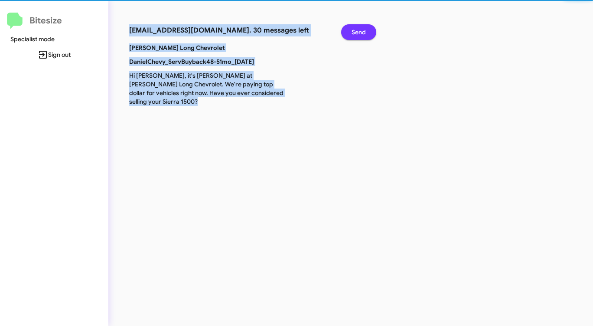
click at [356, 30] on span "Send" at bounding box center [359, 32] width 14 height 16
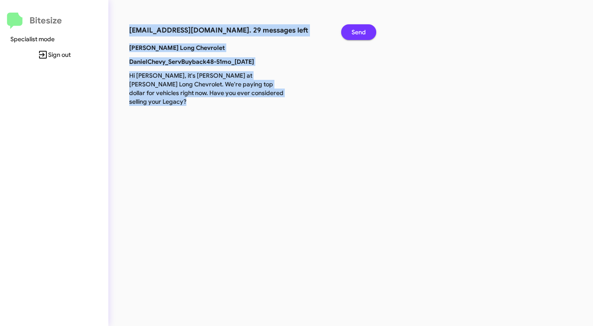
click at [356, 30] on span "Send" at bounding box center [359, 32] width 14 height 16
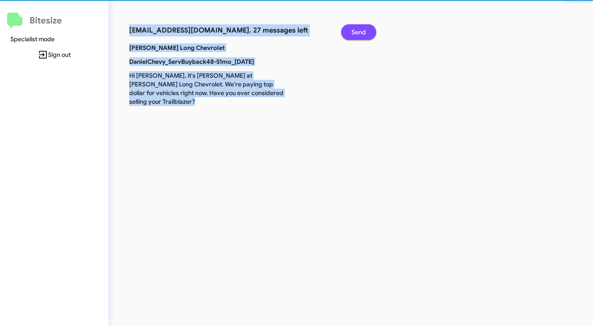
click at [356, 30] on span "Send" at bounding box center [359, 32] width 14 height 16
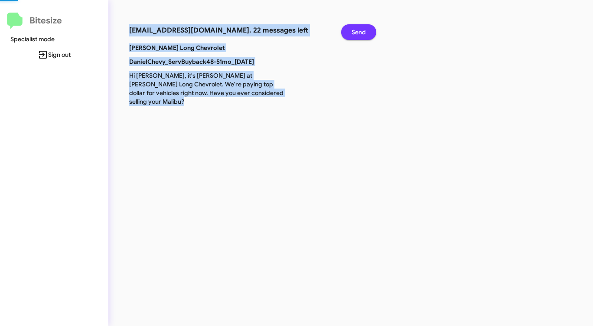
click at [356, 30] on span "Send" at bounding box center [359, 32] width 14 height 16
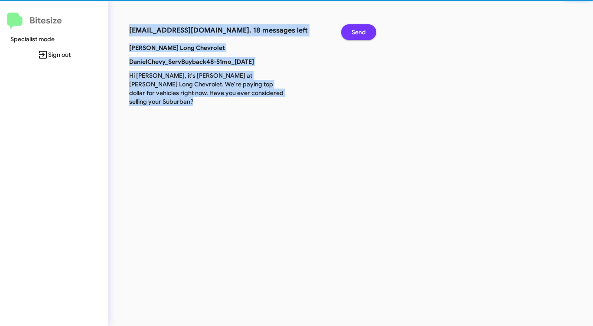
click at [356, 30] on span "Send" at bounding box center [359, 32] width 14 height 16
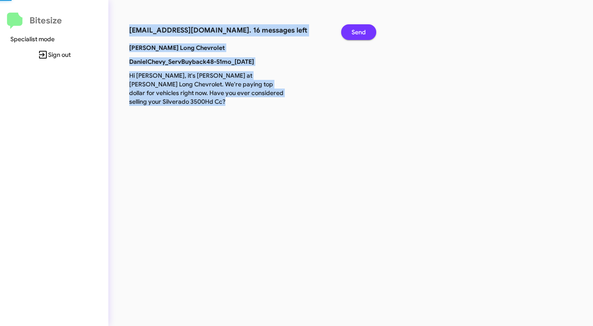
click at [356, 30] on span "Send" at bounding box center [359, 32] width 14 height 16
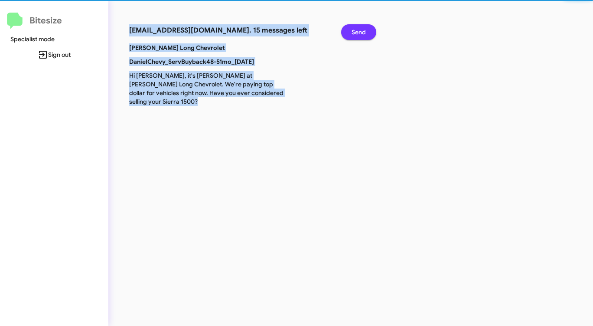
click at [356, 30] on span "Send" at bounding box center [359, 32] width 14 height 16
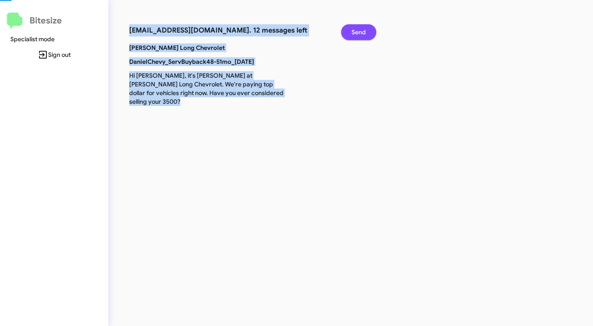
click at [356, 30] on span "Send" at bounding box center [359, 32] width 14 height 16
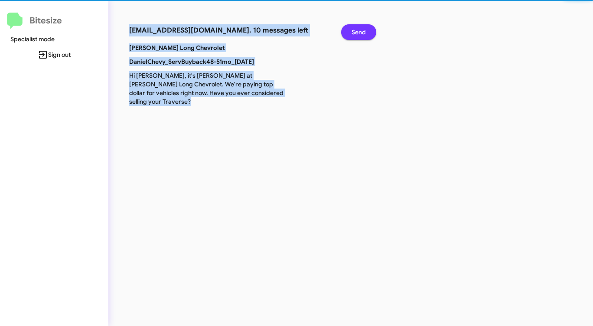
click at [356, 30] on span "Send" at bounding box center [359, 32] width 14 height 16
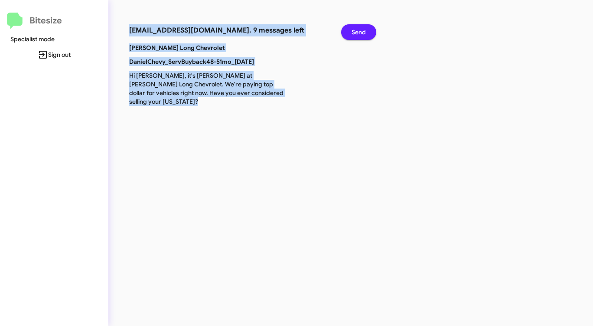
click at [356, 30] on span "Send" at bounding box center [359, 32] width 14 height 16
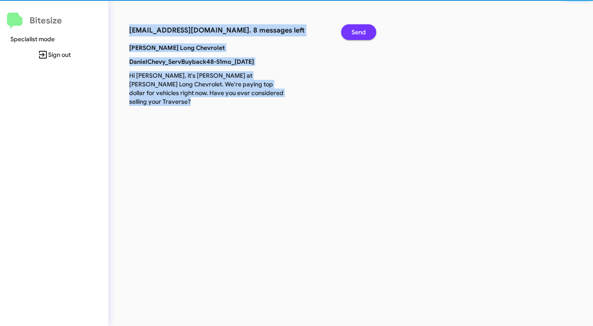
click at [356, 30] on span "Send" at bounding box center [359, 32] width 14 height 16
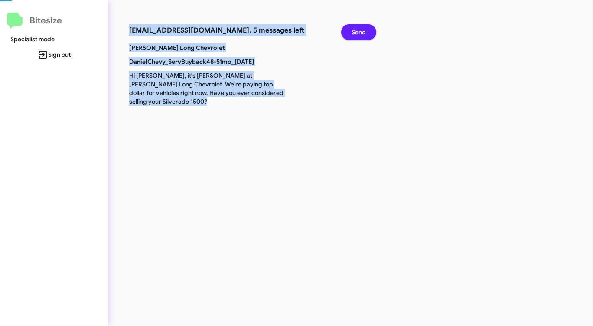
click at [356, 30] on span "Send" at bounding box center [359, 32] width 14 height 16
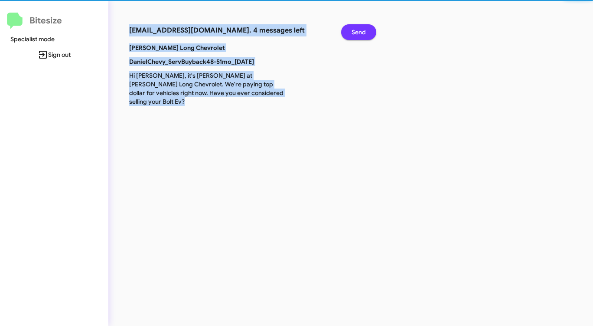
click at [356, 30] on span "Send" at bounding box center [359, 32] width 14 height 16
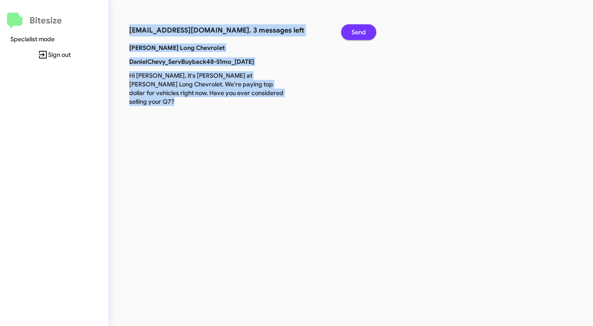
click at [356, 30] on span "Send" at bounding box center [359, 32] width 14 height 16
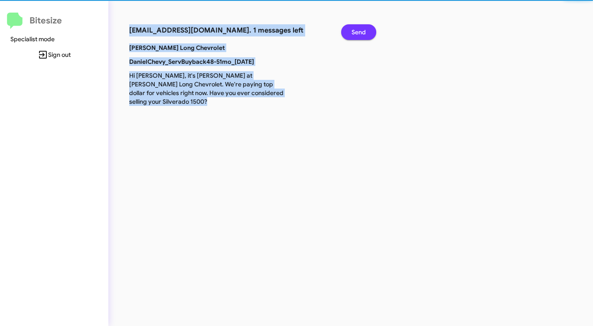
click at [356, 30] on span "Send" at bounding box center [359, 32] width 14 height 16
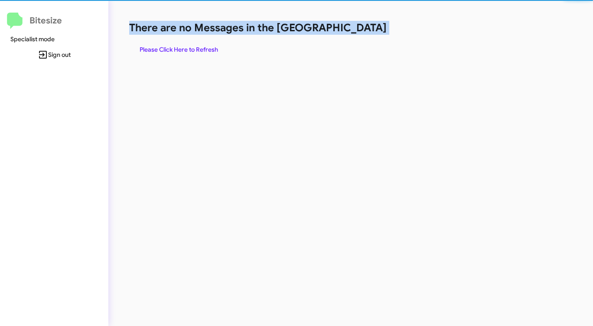
click at [356, 30] on h1 "There are no Messages in the [GEOGRAPHIC_DATA]" at bounding box center [310, 28] width 363 height 14
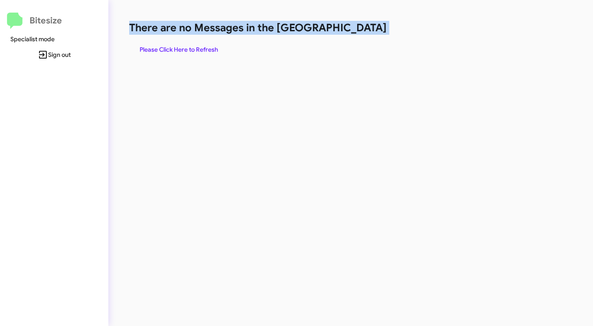
click at [356, 30] on h1 "There are no Messages in the [GEOGRAPHIC_DATA]" at bounding box center [310, 28] width 363 height 14
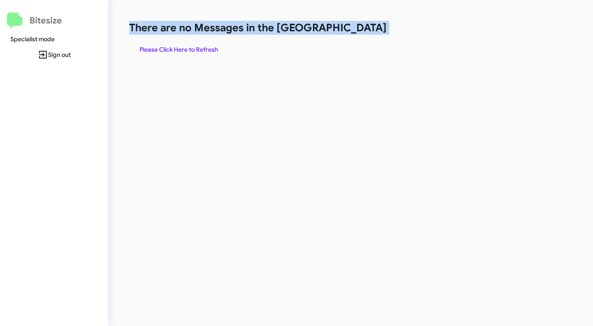
click at [356, 30] on h1 "There are no Messages in the [GEOGRAPHIC_DATA]" at bounding box center [310, 28] width 363 height 14
click at [163, 48] on span "Please Click Here to Refresh" at bounding box center [179, 50] width 78 height 16
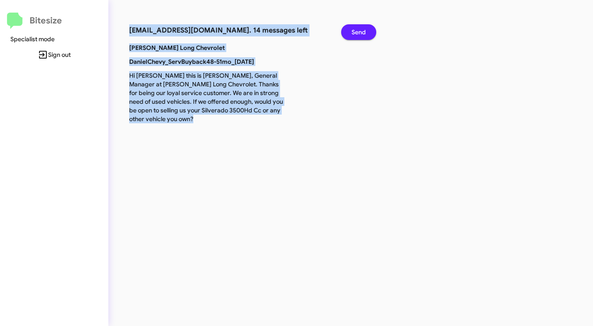
click at [363, 31] on span "Send" at bounding box center [359, 32] width 14 height 16
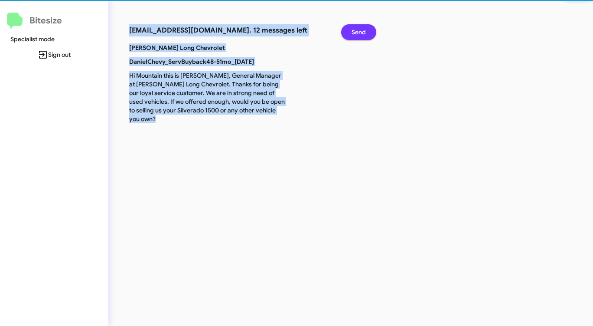
click at [363, 31] on span "Send" at bounding box center [359, 32] width 14 height 16
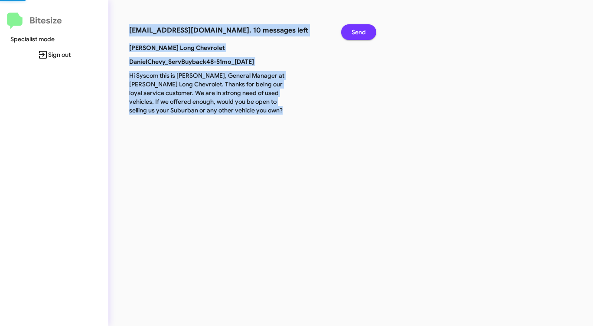
click at [363, 31] on span "Send" at bounding box center [359, 32] width 14 height 16
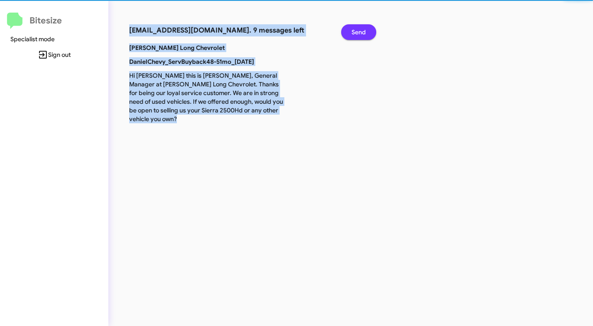
click at [363, 31] on span "Send" at bounding box center [359, 32] width 14 height 16
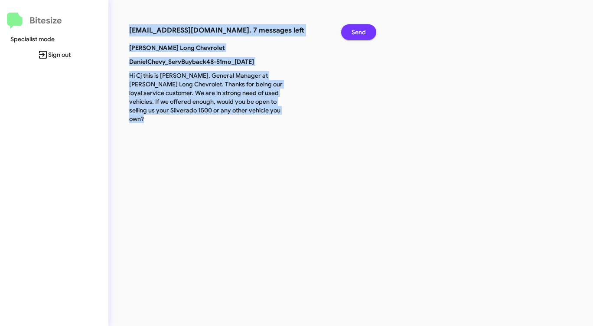
click at [362, 31] on span "Send" at bounding box center [359, 32] width 14 height 16
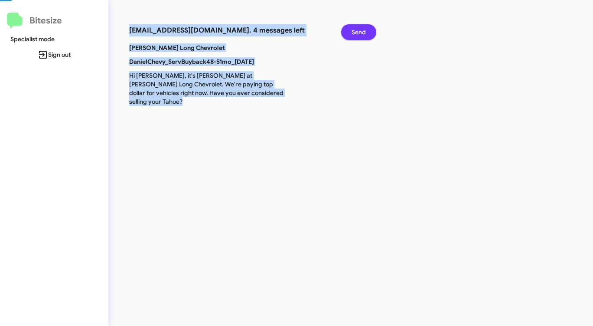
click at [362, 31] on span "Send" at bounding box center [359, 32] width 14 height 16
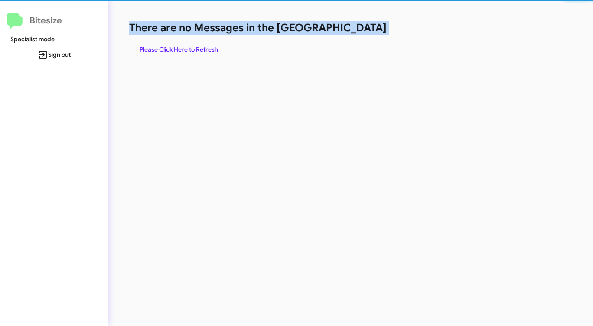
click at [362, 31] on h1 "There are no Messages in the [GEOGRAPHIC_DATA]" at bounding box center [310, 28] width 363 height 14
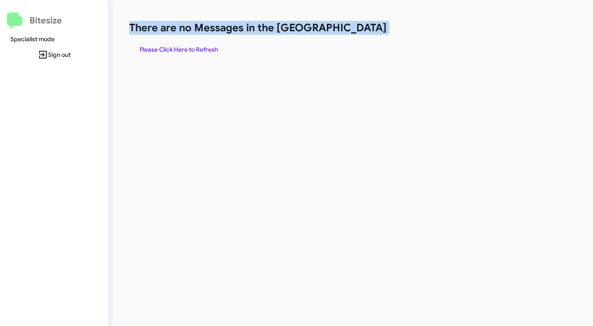
drag, startPoint x: 361, startPoint y: 31, endPoint x: 336, endPoint y: 35, distance: 24.6
click at [360, 31] on h1 "There are no Messages in the [GEOGRAPHIC_DATA]" at bounding box center [310, 28] width 363 height 14
click at [195, 43] on span "Please Click Here to Refresh" at bounding box center [179, 50] width 78 height 16
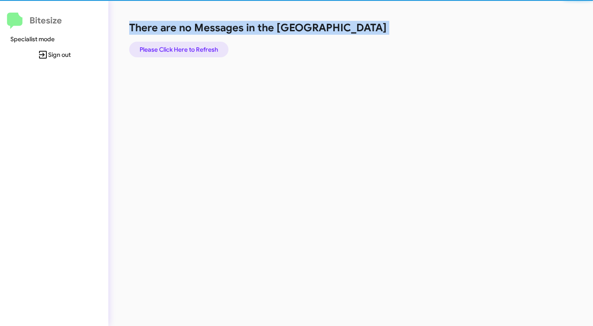
click at [195, 43] on span "Please Click Here to Refresh" at bounding box center [179, 50] width 78 height 16
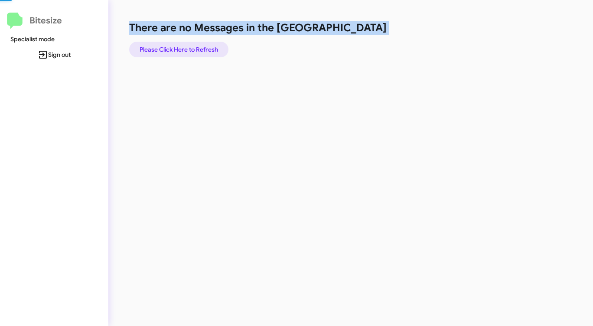
click at [195, 43] on span "Please Click Here to Refresh" at bounding box center [179, 50] width 78 height 16
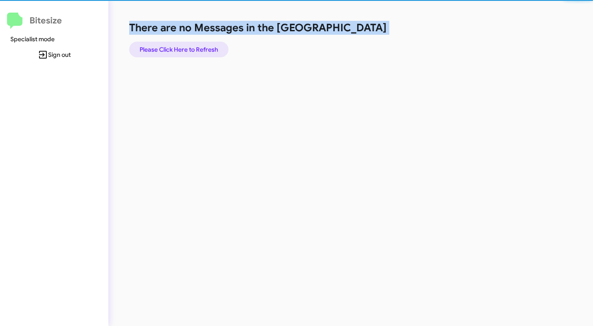
click at [195, 43] on span "Please Click Here to Refresh" at bounding box center [179, 50] width 78 height 16
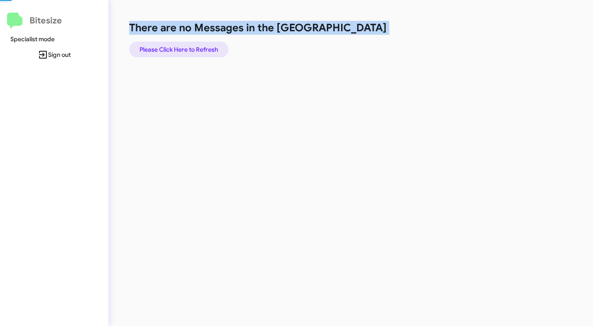
click at [195, 43] on span "Please Click Here to Refresh" at bounding box center [179, 50] width 78 height 16
click at [195, 44] on span "Please Click Here to Refresh" at bounding box center [179, 50] width 78 height 16
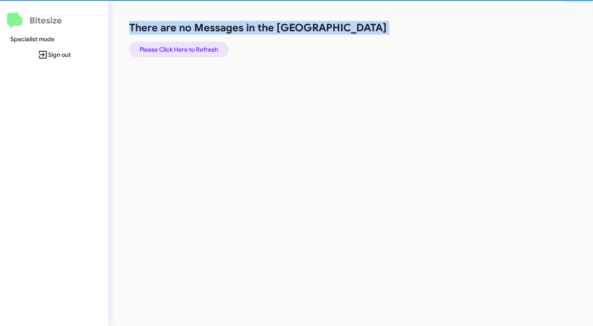
click at [195, 44] on span "Please Click Here to Refresh" at bounding box center [179, 50] width 78 height 16
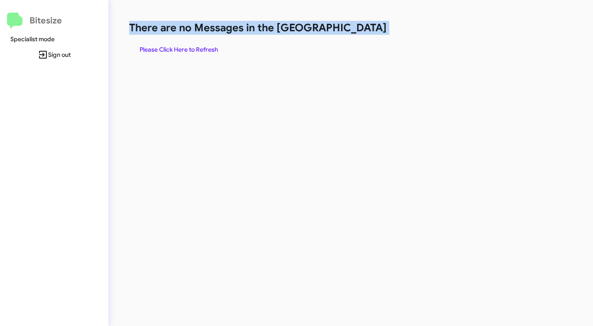
click at [195, 44] on span "Please Click Here to Refresh" at bounding box center [179, 50] width 78 height 16
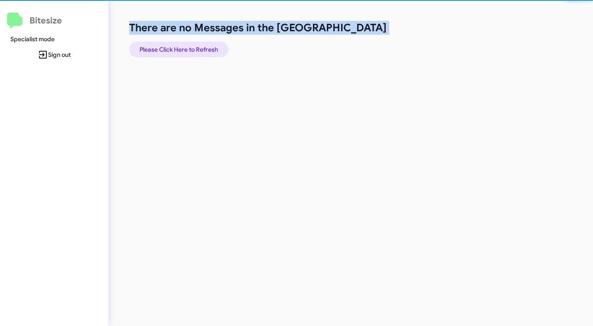
click at [195, 44] on span "Please Click Here to Refresh" at bounding box center [179, 50] width 78 height 16
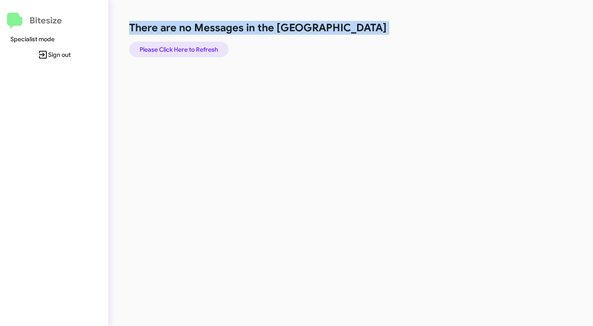
click at [195, 43] on span "Please Click Here to Refresh" at bounding box center [179, 50] width 78 height 16
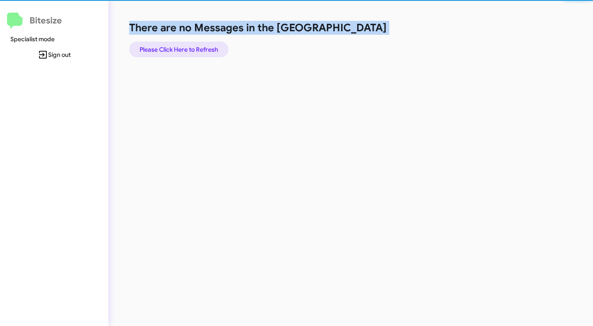
click at [195, 43] on span "Please Click Here to Refresh" at bounding box center [179, 50] width 78 height 16
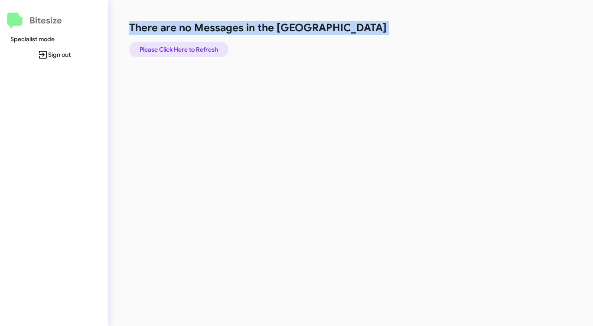
click at [195, 43] on span "Please Click Here to Refresh" at bounding box center [179, 50] width 78 height 16
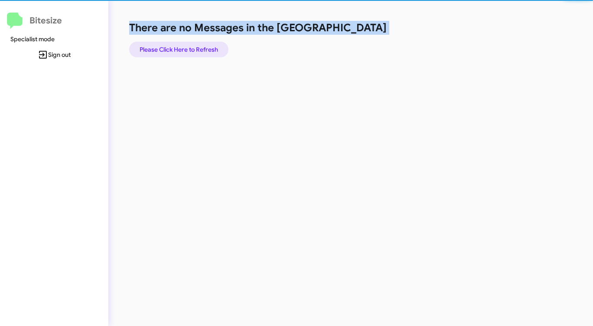
click at [195, 43] on span "Please Click Here to Refresh" at bounding box center [179, 50] width 78 height 16
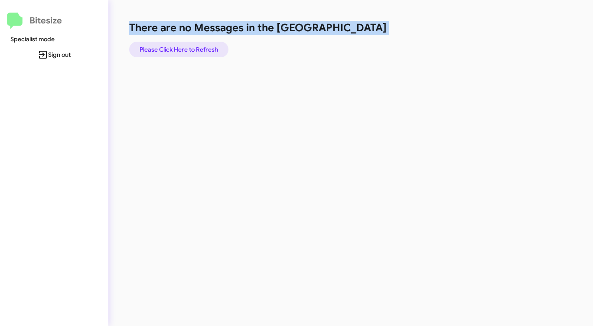
click at [195, 43] on span "Please Click Here to Refresh" at bounding box center [179, 50] width 78 height 16
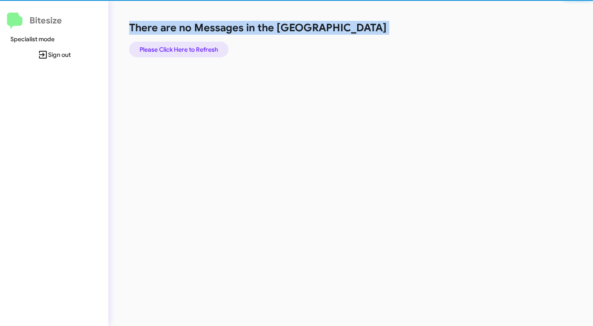
click at [195, 43] on span "Please Click Here to Refresh" at bounding box center [179, 50] width 78 height 16
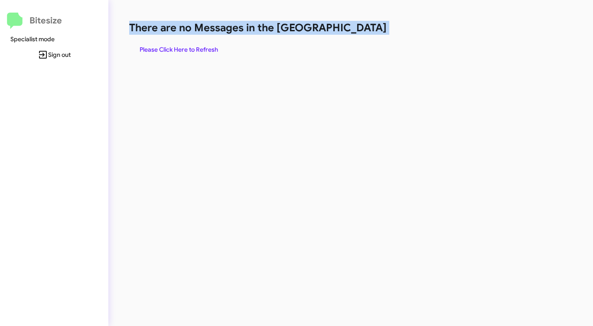
click at [195, 43] on span "Please Click Here to Refresh" at bounding box center [179, 50] width 78 height 16
click at [194, 43] on span "Please Click Here to Refresh" at bounding box center [179, 50] width 78 height 16
click at [191, 46] on span "Please Click Here to Refresh" at bounding box center [179, 50] width 78 height 16
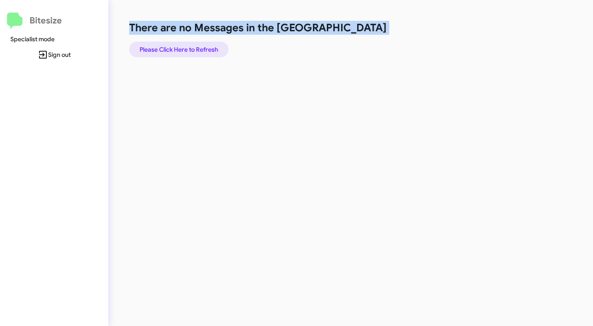
click at [191, 45] on span "Please Click Here to Refresh" at bounding box center [179, 50] width 78 height 16
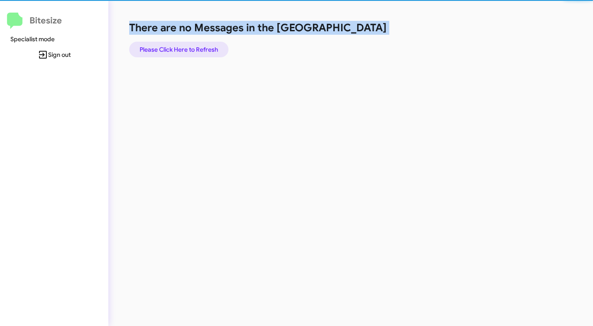
click at [190, 46] on span "Please Click Here to Refresh" at bounding box center [179, 50] width 78 height 16
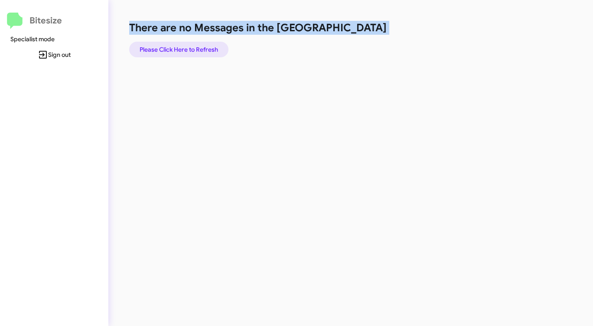
click at [190, 46] on span "Please Click Here to Refresh" at bounding box center [179, 50] width 78 height 16
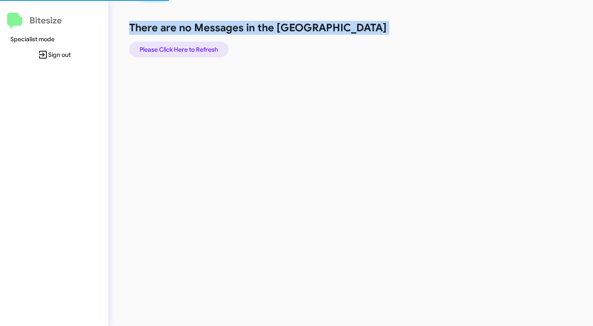
click at [190, 46] on span "Please Click Here to Refresh" at bounding box center [179, 50] width 78 height 16
click at [190, 45] on span "Please Click Here to Refresh" at bounding box center [179, 50] width 78 height 16
click at [190, 46] on span "Please Click Here to Refresh" at bounding box center [179, 50] width 78 height 16
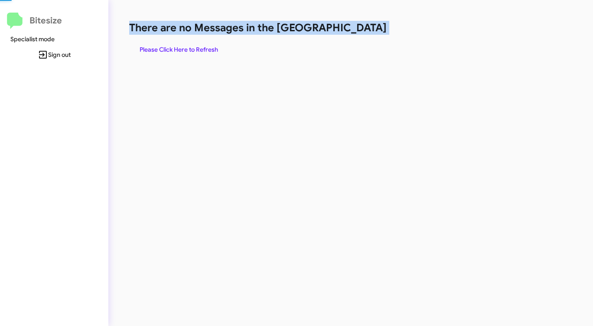
click at [190, 46] on span "Please Click Here to Refresh" at bounding box center [179, 50] width 78 height 16
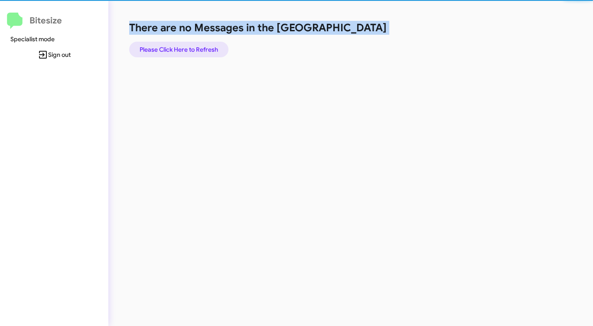
click at [190, 46] on span "Please Click Here to Refresh" at bounding box center [179, 50] width 78 height 16
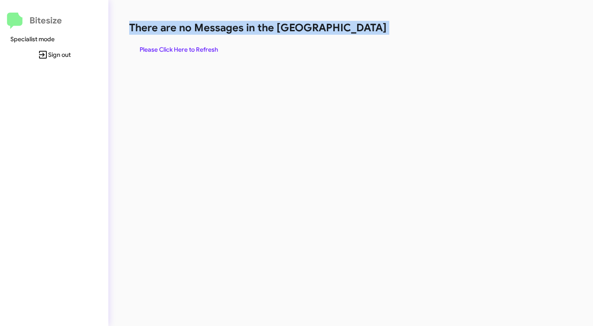
click at [190, 46] on span "Please Click Here to Refresh" at bounding box center [179, 50] width 78 height 16
